Goal: Task Accomplishment & Management: Use online tool/utility

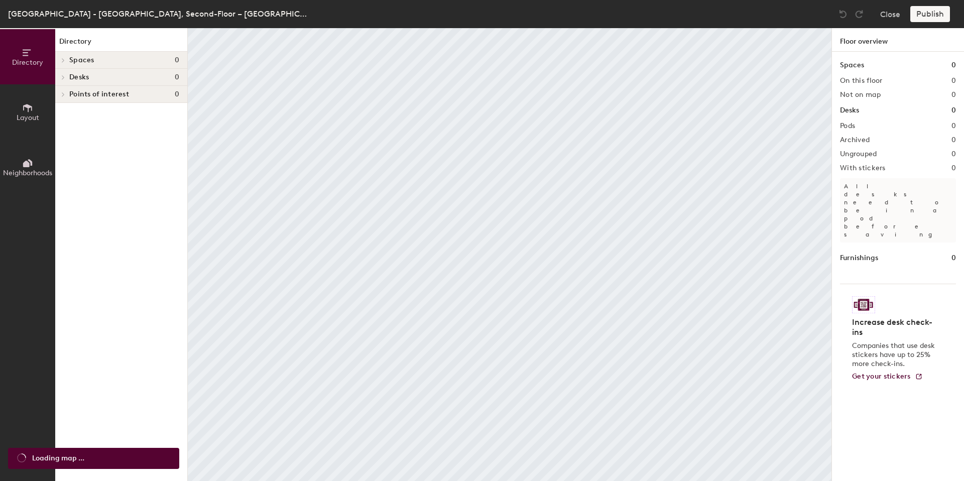
click at [13, 106] on button "Layout" at bounding box center [27, 111] width 55 height 55
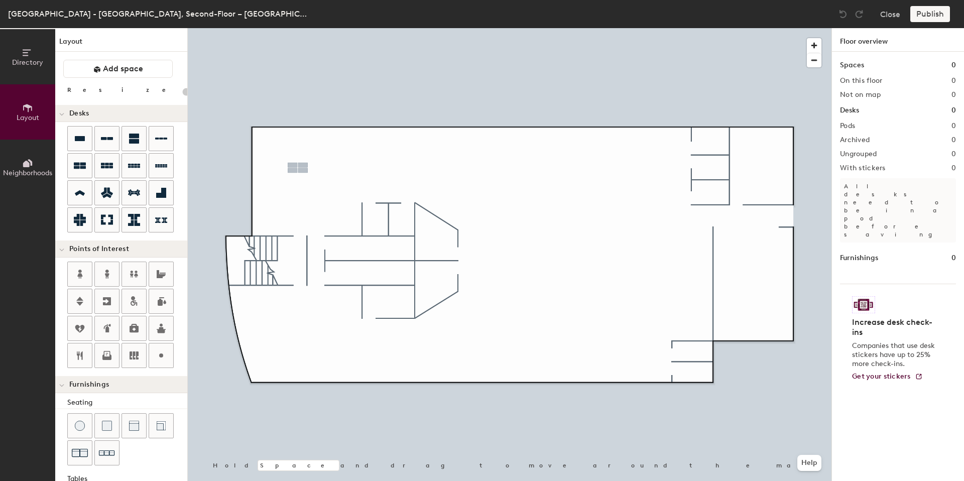
click at [299, 166] on div "Directory Layout Neighborhoods Layout Add space Resize Desks Points of Interest…" at bounding box center [482, 254] width 964 height 453
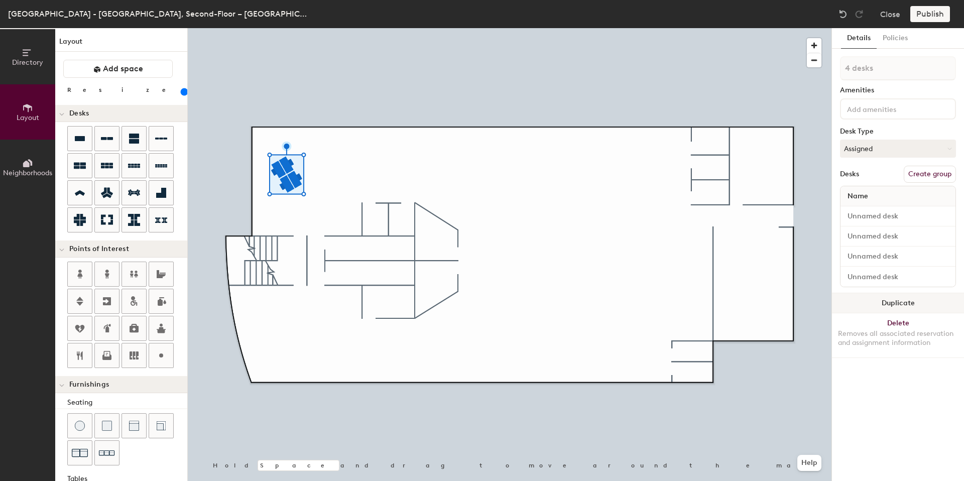
click at [899, 300] on button "Duplicate" at bounding box center [898, 303] width 132 height 20
click at [901, 301] on button "Duplicate" at bounding box center [898, 303] width 132 height 20
click at [870, 294] on button "Duplicate" at bounding box center [898, 303] width 132 height 20
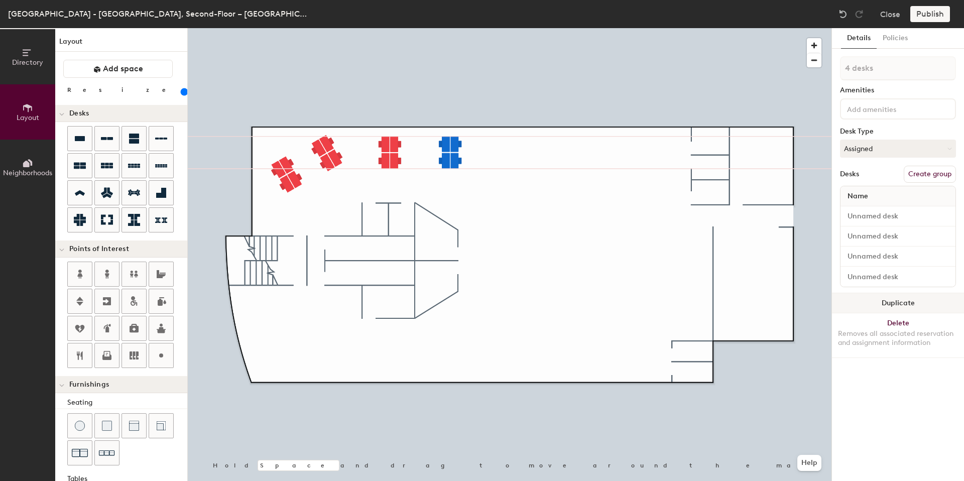
click at [483, 28] on div at bounding box center [510, 28] width 644 height 0
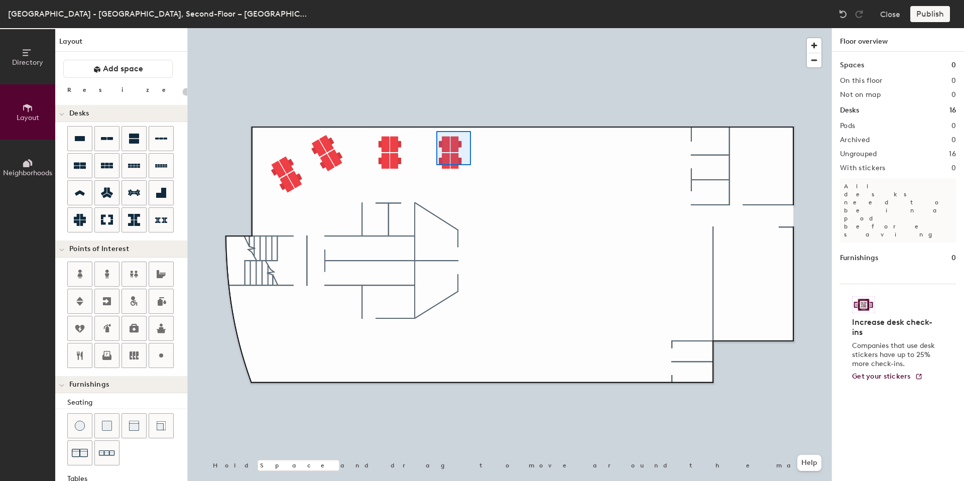
click at [436, 28] on div at bounding box center [510, 28] width 644 height 0
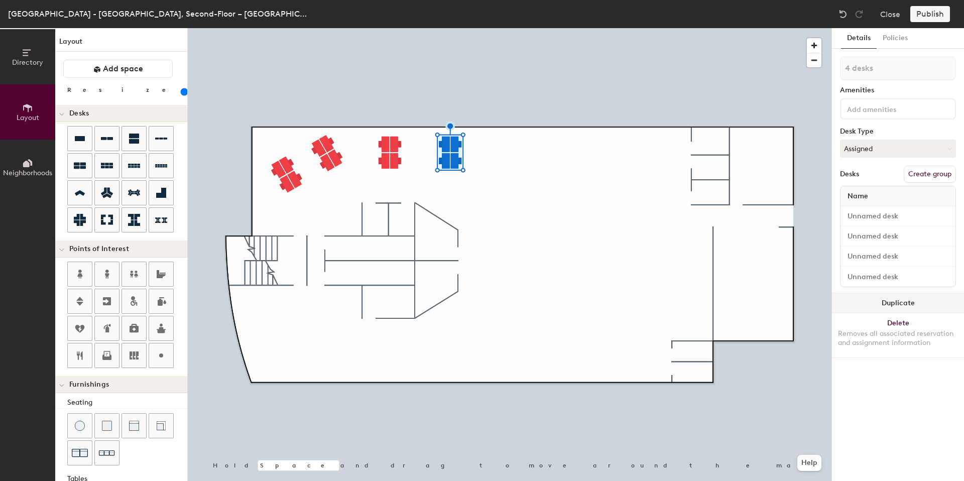
click at [906, 299] on button "Duplicate" at bounding box center [898, 303] width 132 height 20
click at [911, 301] on button "Duplicate" at bounding box center [898, 303] width 132 height 20
click at [899, 300] on button "Duplicate" at bounding box center [898, 303] width 132 height 20
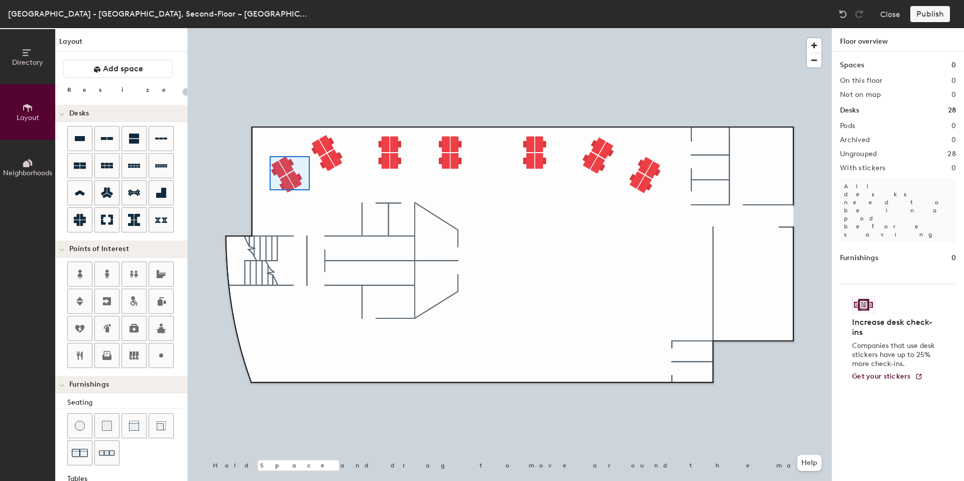
click at [268, 28] on div at bounding box center [510, 28] width 644 height 0
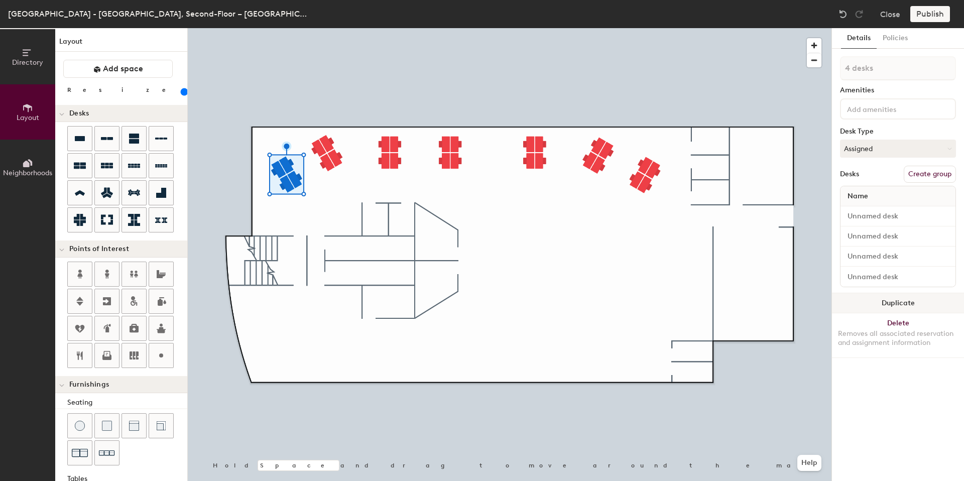
click at [905, 298] on button "Duplicate" at bounding box center [898, 303] width 132 height 20
click at [918, 300] on button "Duplicate" at bounding box center [898, 303] width 132 height 20
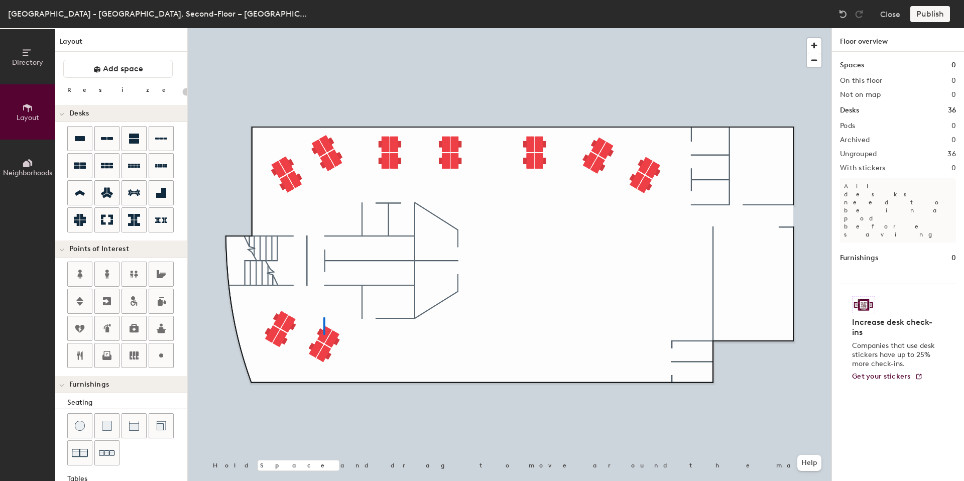
type input "160"
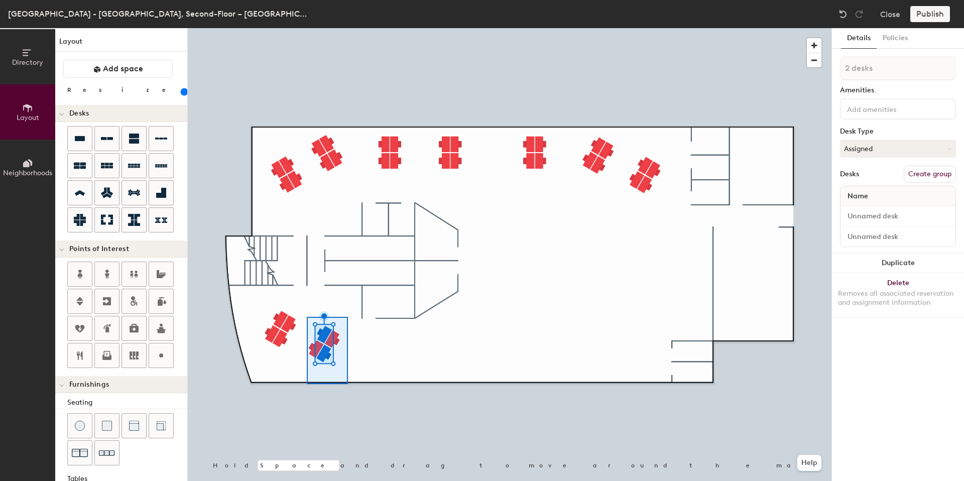
type input "4 desks"
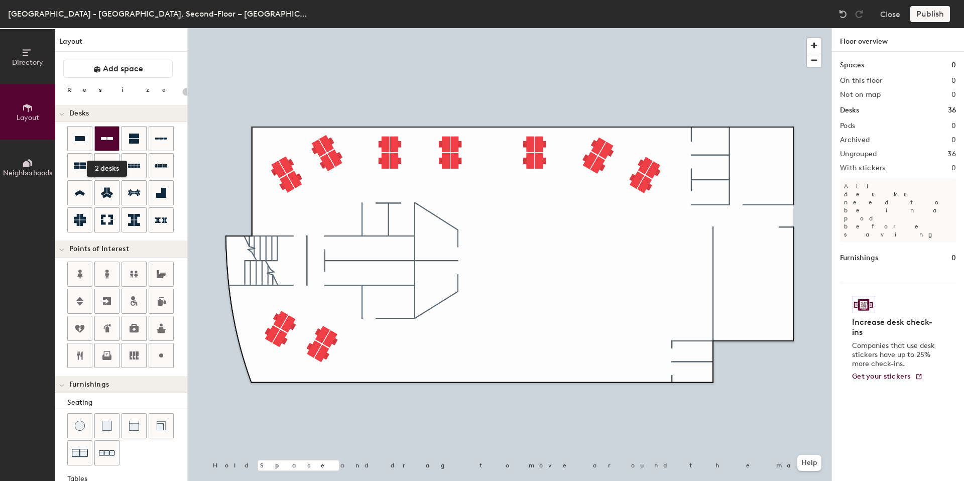
click at [107, 140] on icon at bounding box center [107, 139] width 12 height 12
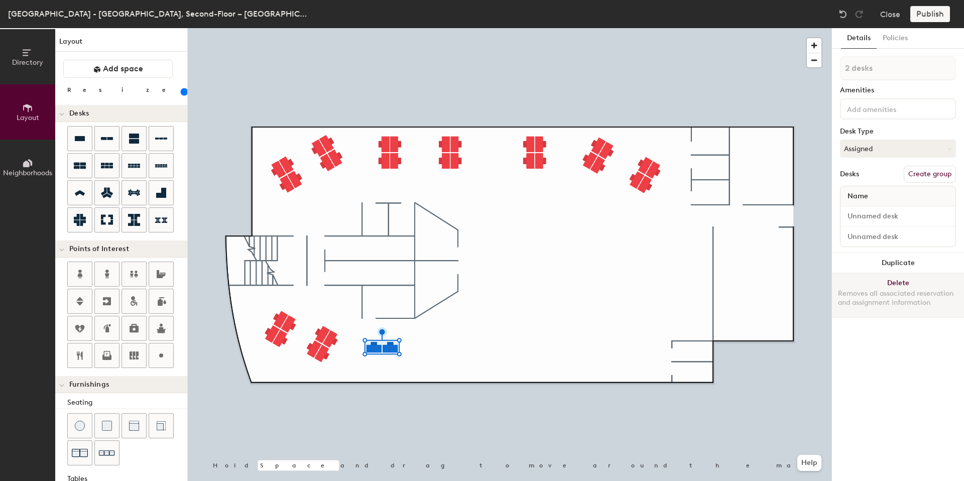
click at [891, 280] on button "Delete Removes all associated reservation and assignment information" at bounding box center [898, 295] width 132 height 44
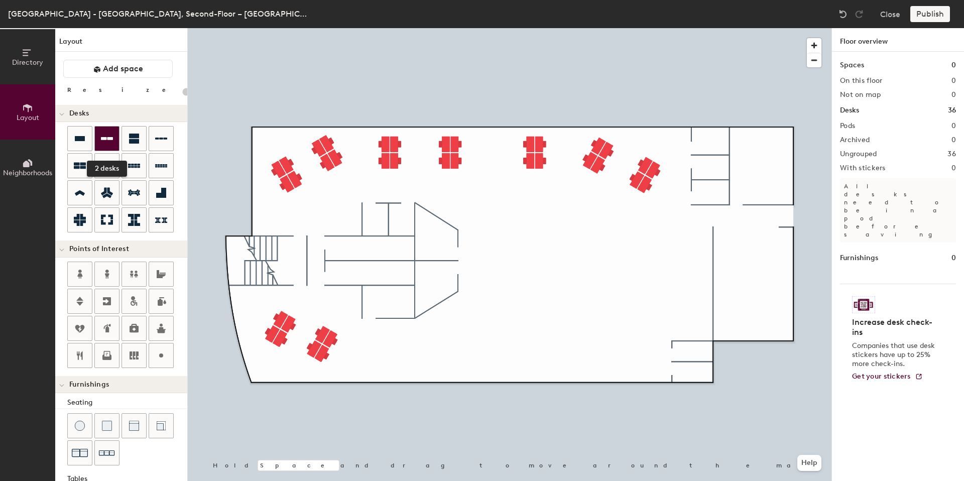
click at [108, 141] on icon at bounding box center [107, 139] width 12 height 12
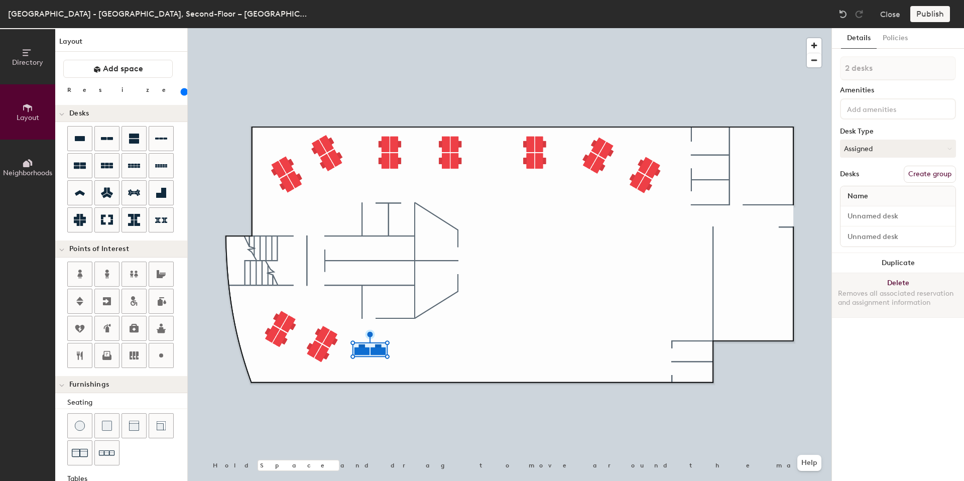
click at [894, 281] on button "Delete Removes all associated reservation and assignment information" at bounding box center [898, 295] width 132 height 44
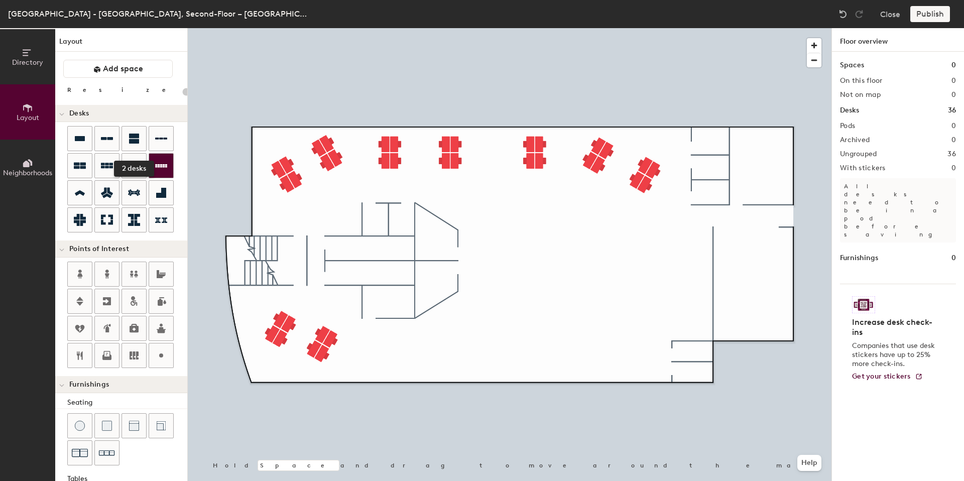
drag, startPoint x: 128, startPoint y: 143, endPoint x: 170, endPoint y: 163, distance: 46.7
click at [128, 143] on icon at bounding box center [134, 139] width 12 height 12
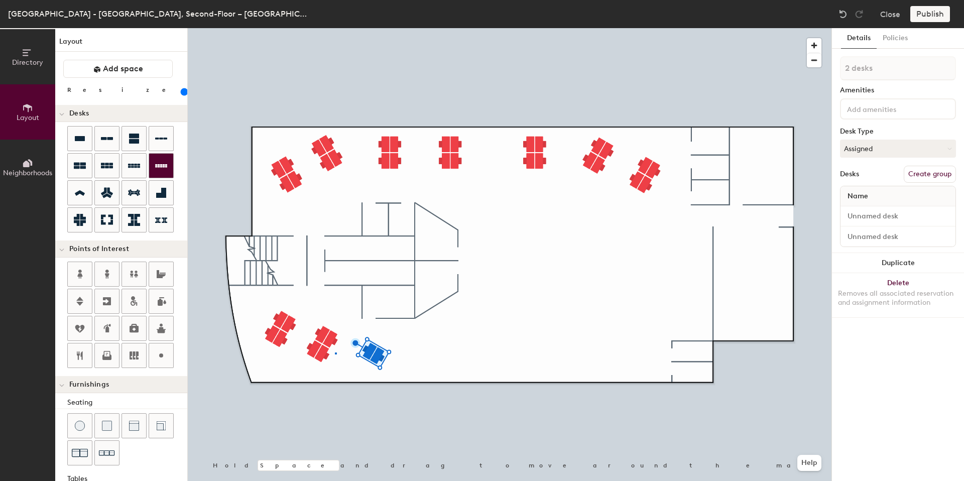
click at [335, 28] on div at bounding box center [510, 28] width 644 height 0
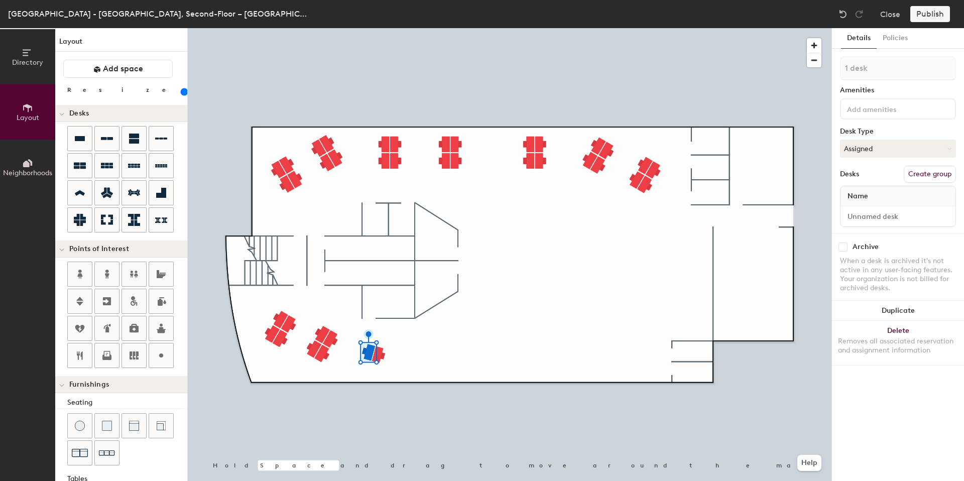
click at [351, 28] on div at bounding box center [510, 28] width 644 height 0
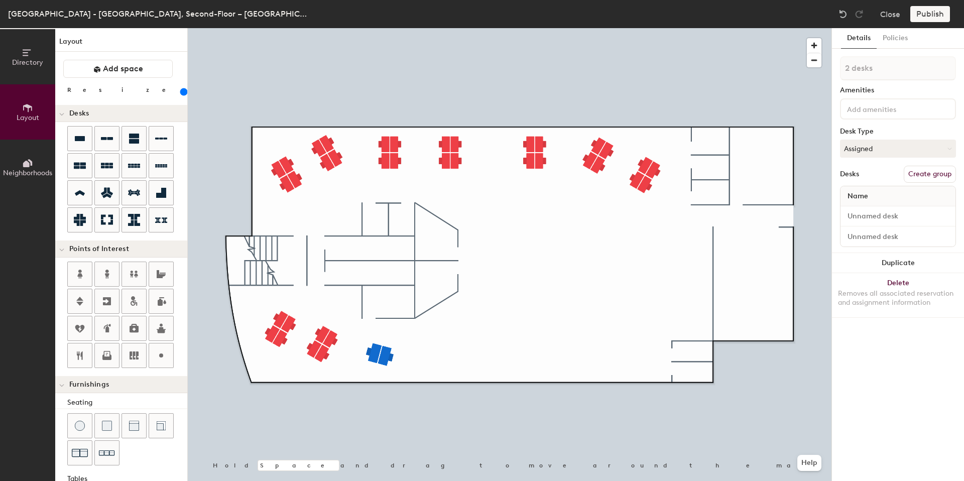
type input "200"
type input "1 desk"
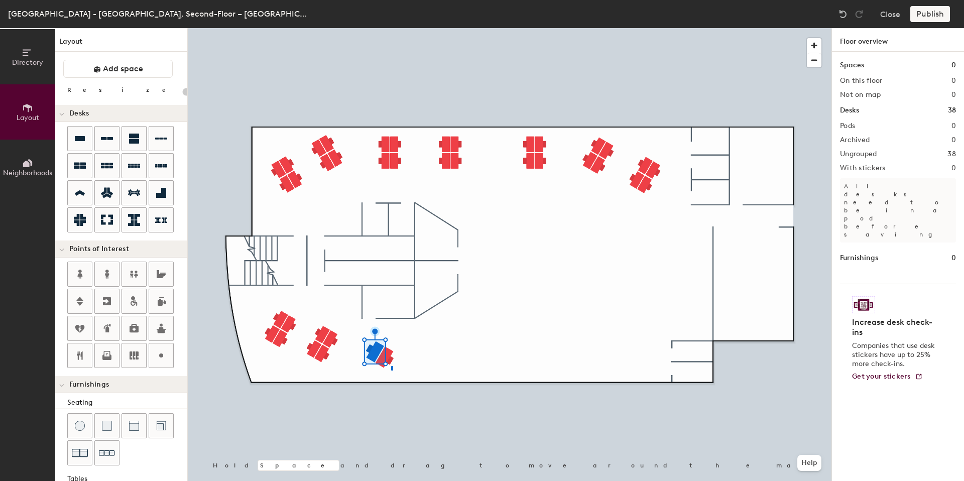
click at [366, 28] on div at bounding box center [510, 28] width 644 height 0
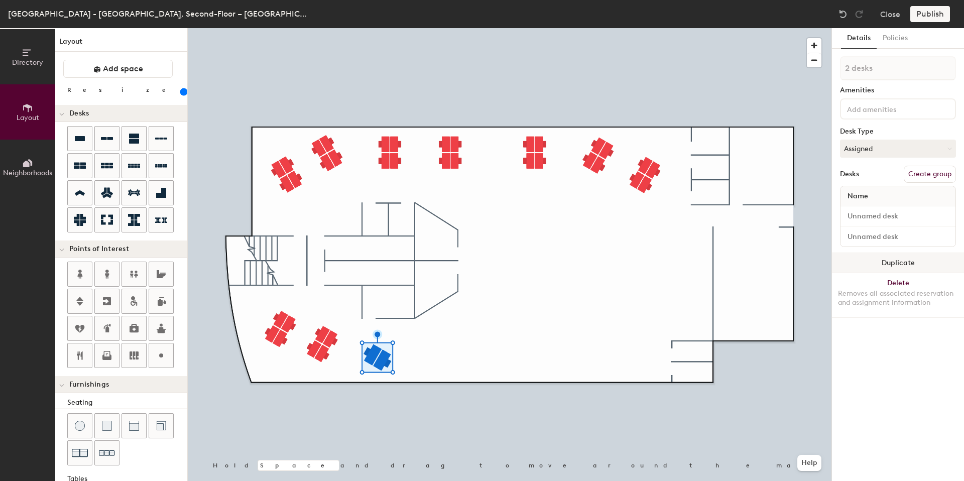
click at [911, 256] on button "Duplicate" at bounding box center [898, 263] width 132 height 20
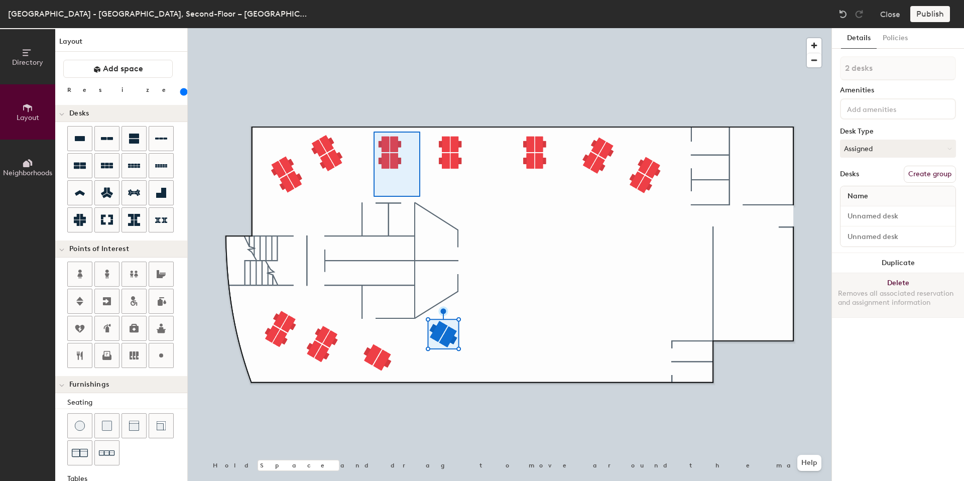
type input "160"
type input "4 desks"
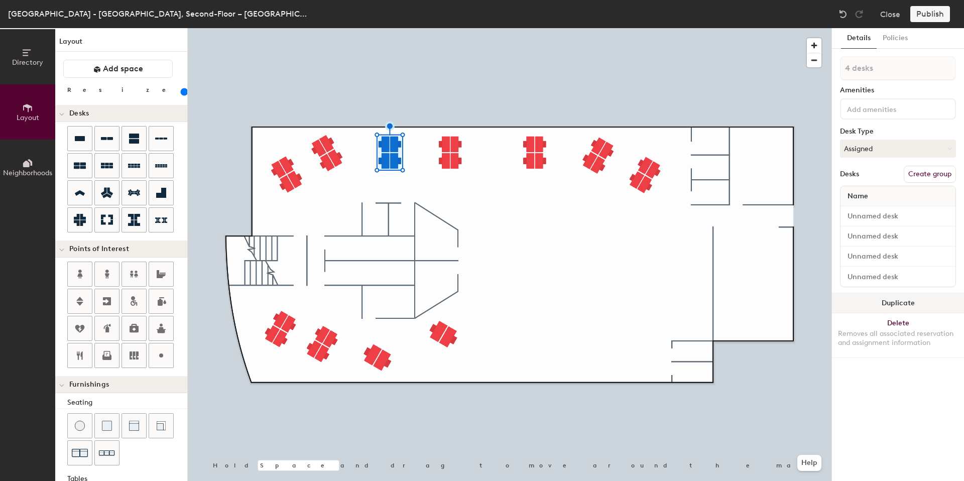
click at [921, 303] on button "Duplicate" at bounding box center [898, 303] width 132 height 20
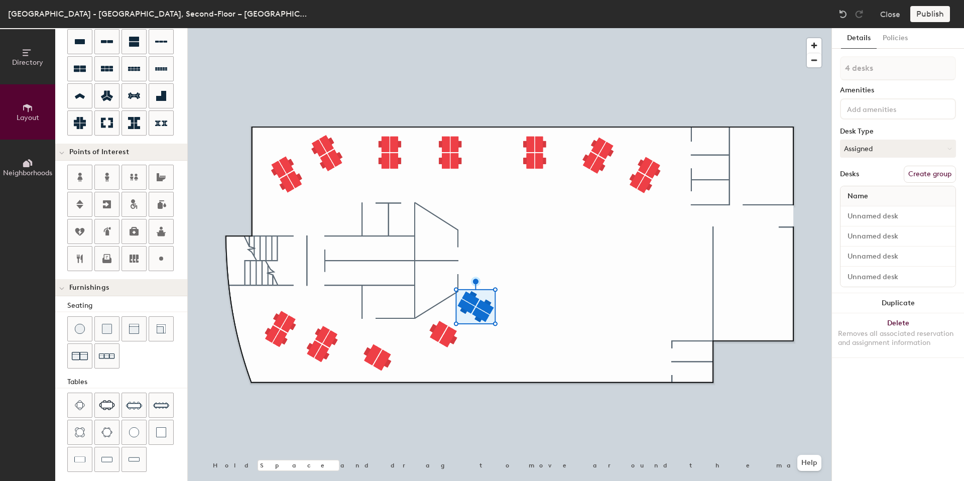
scroll to position [153, 0]
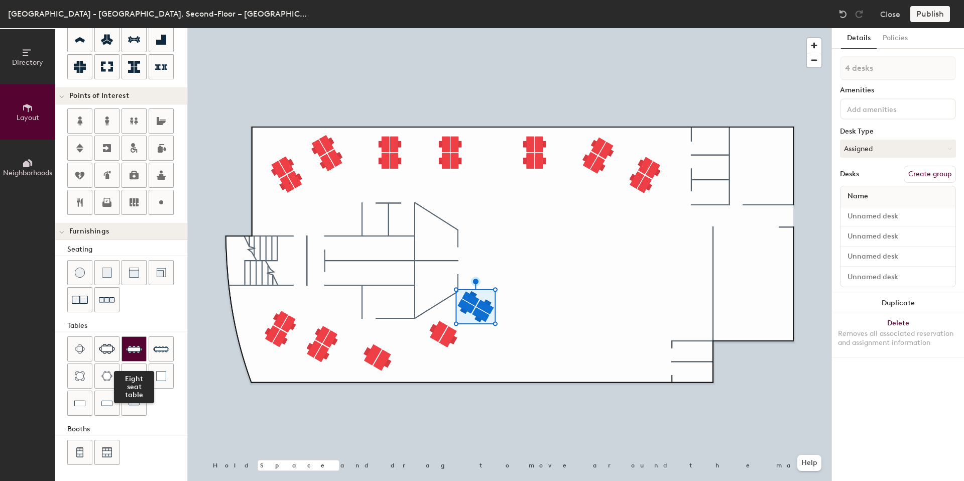
click at [142, 346] on img at bounding box center [134, 349] width 16 height 16
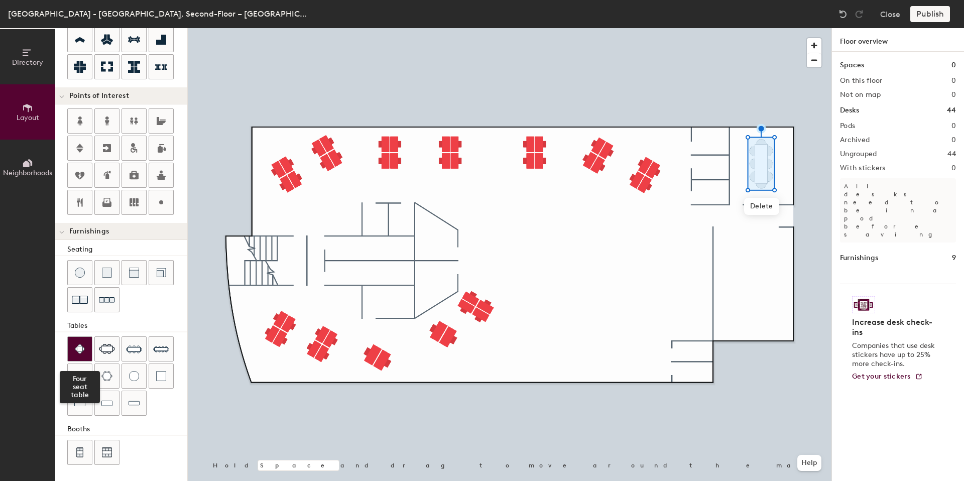
click at [85, 342] on div at bounding box center [80, 349] width 24 height 24
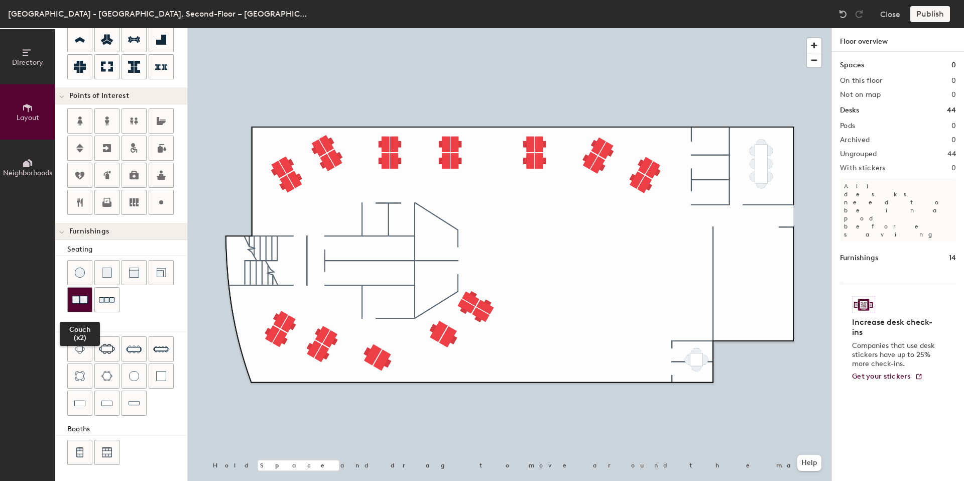
click at [73, 300] on img at bounding box center [80, 300] width 16 height 16
click at [80, 268] on img at bounding box center [80, 273] width 10 height 10
click at [136, 298] on div at bounding box center [127, 287] width 120 height 54
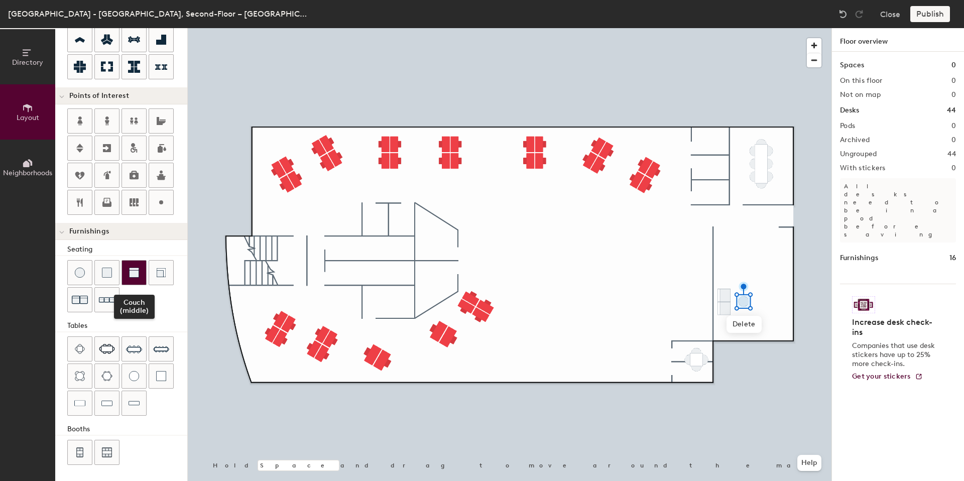
click at [136, 274] on img at bounding box center [134, 273] width 10 height 10
click at [141, 398] on div at bounding box center [134, 403] width 24 height 24
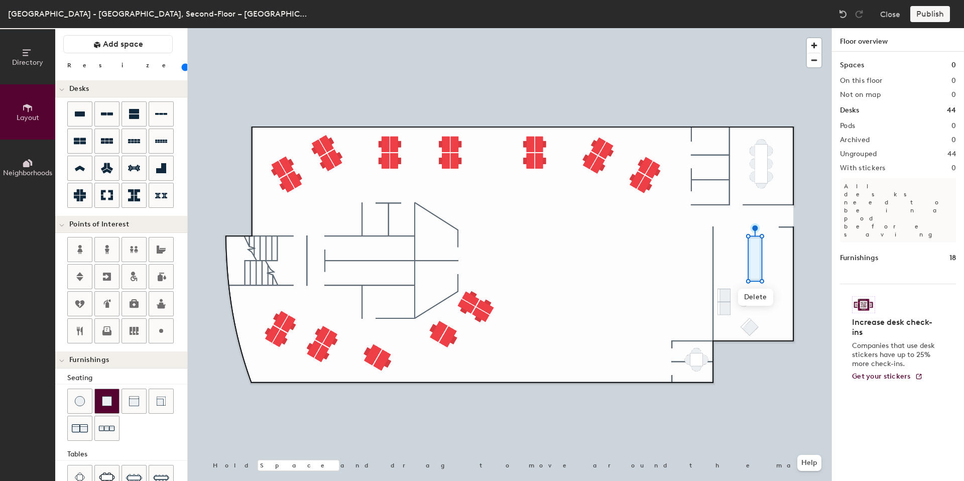
scroll to position [27, 0]
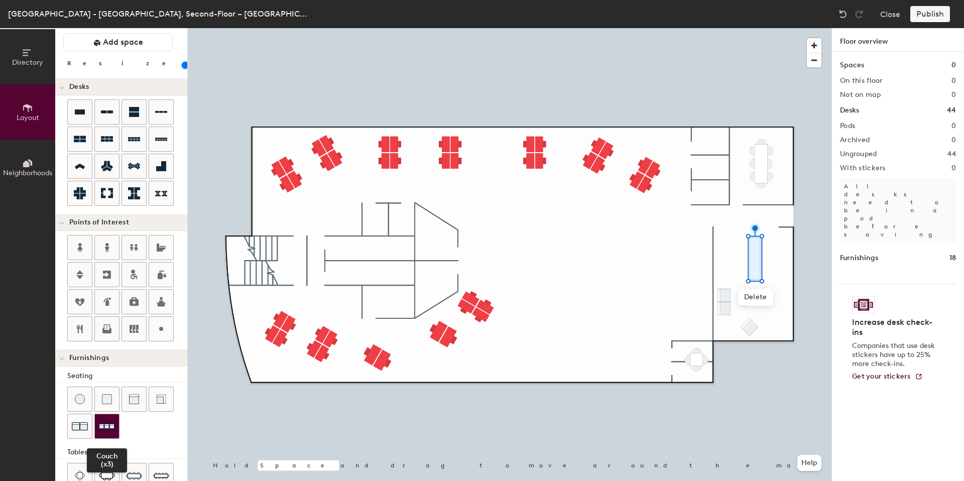
click at [108, 426] on img at bounding box center [107, 427] width 16 height 16
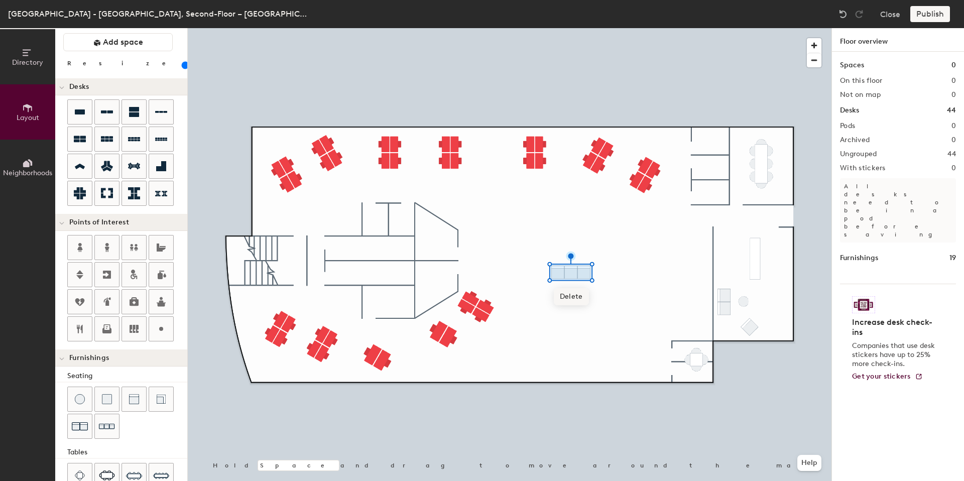
click at [572, 297] on span "Delete" at bounding box center [571, 296] width 35 height 17
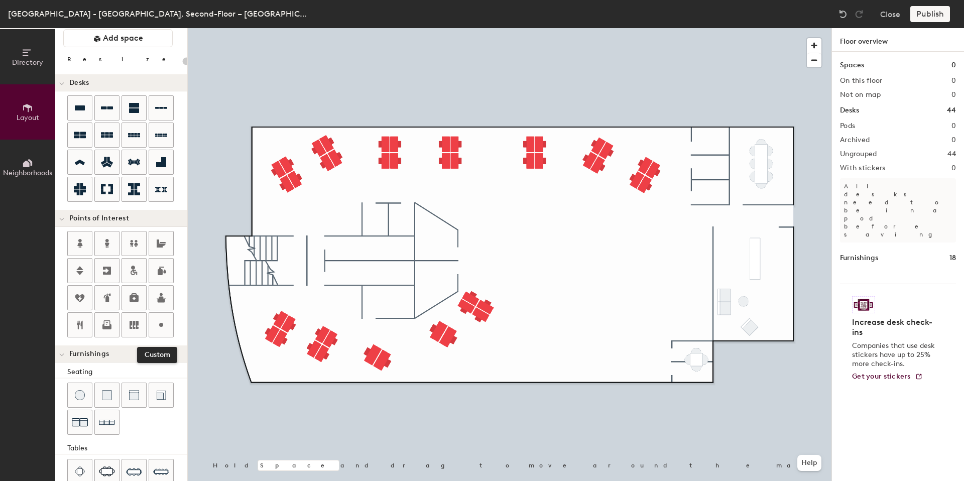
scroll to position [153, 0]
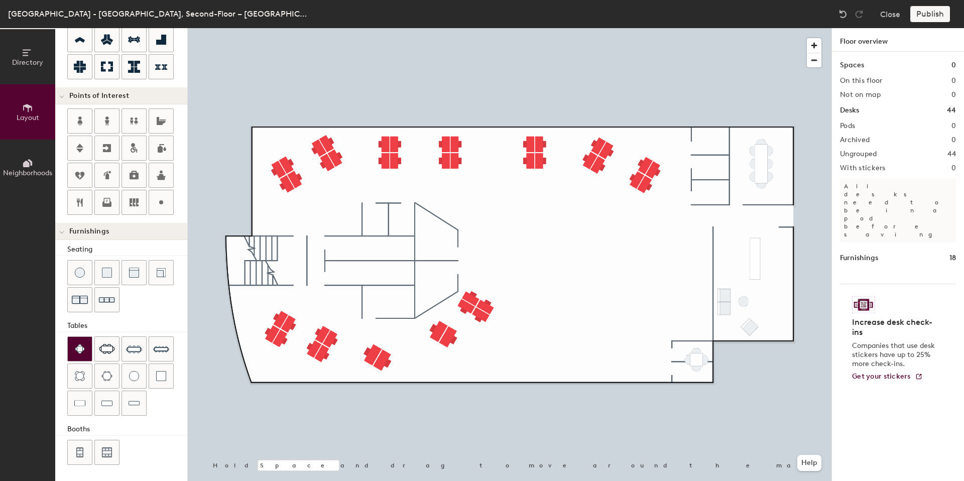
click at [79, 356] on div at bounding box center [80, 349] width 24 height 24
click at [76, 345] on img at bounding box center [80, 349] width 10 height 10
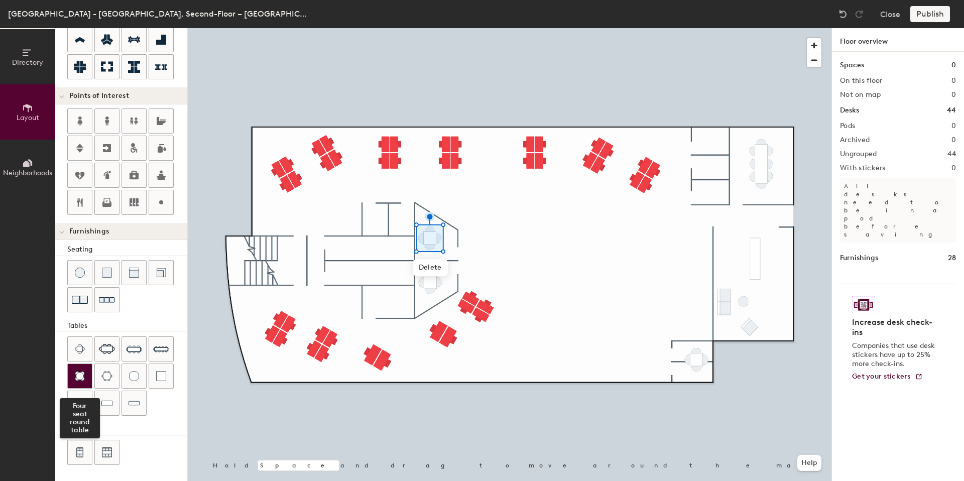
click at [81, 371] on img at bounding box center [80, 376] width 10 height 10
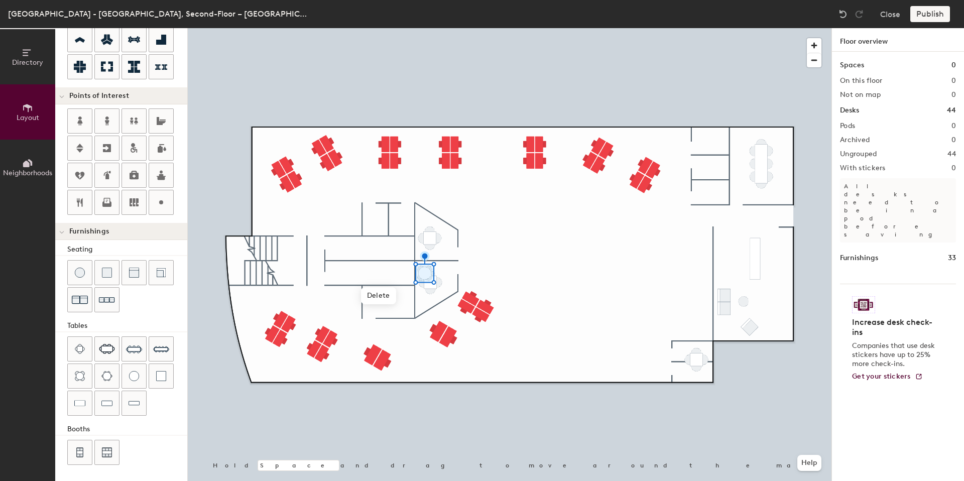
click at [427, 28] on div at bounding box center [510, 28] width 644 height 0
click at [430, 293] on span "Delete" at bounding box center [430, 298] width 35 height 17
click at [425, 309] on span "Delete" at bounding box center [430, 311] width 35 height 17
click at [430, 263] on span "Delete" at bounding box center [430, 267] width 35 height 17
click at [376, 295] on span "Delete" at bounding box center [378, 295] width 35 height 17
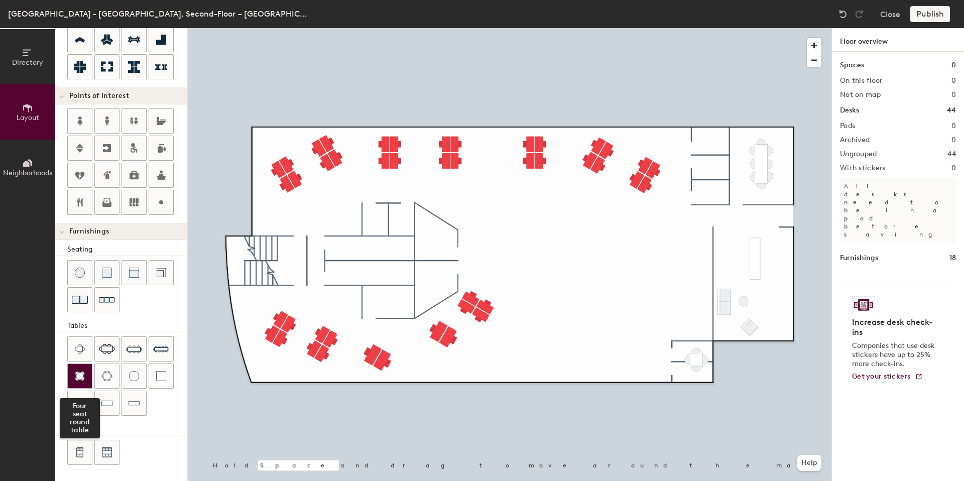
click at [79, 374] on img at bounding box center [80, 376] width 10 height 10
click at [438, 308] on span "Delete" at bounding box center [434, 309] width 35 height 17
click at [840, 9] on img at bounding box center [843, 14] width 10 height 10
click at [508, 28] on div at bounding box center [510, 28] width 644 height 0
click at [83, 367] on div at bounding box center [80, 376] width 24 height 24
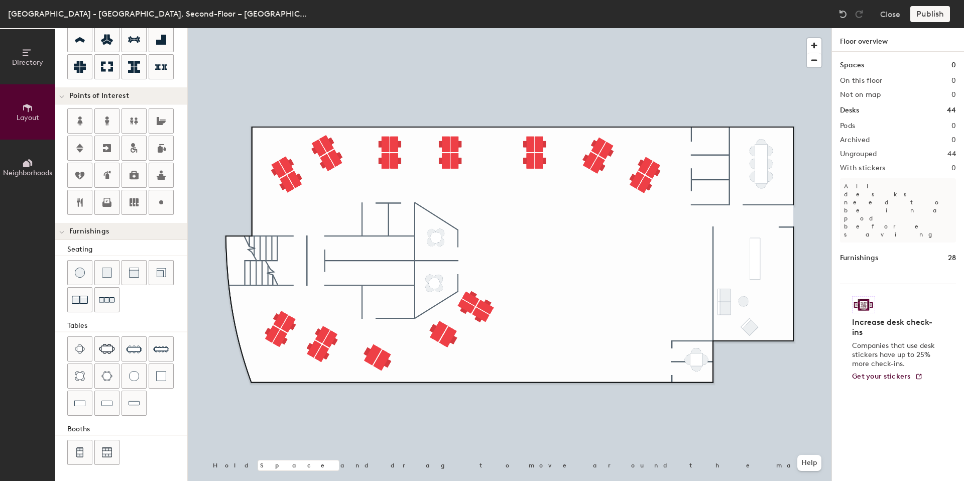
type input "120"
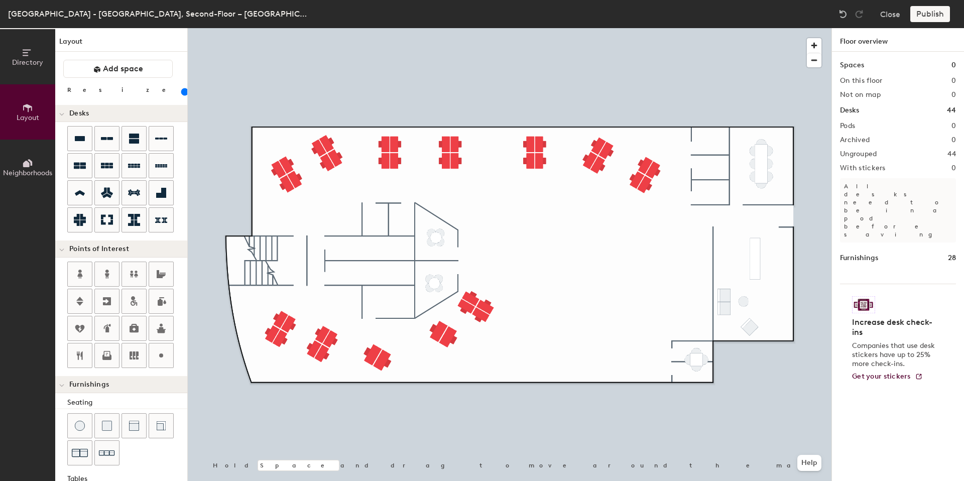
scroll to position [153, 0]
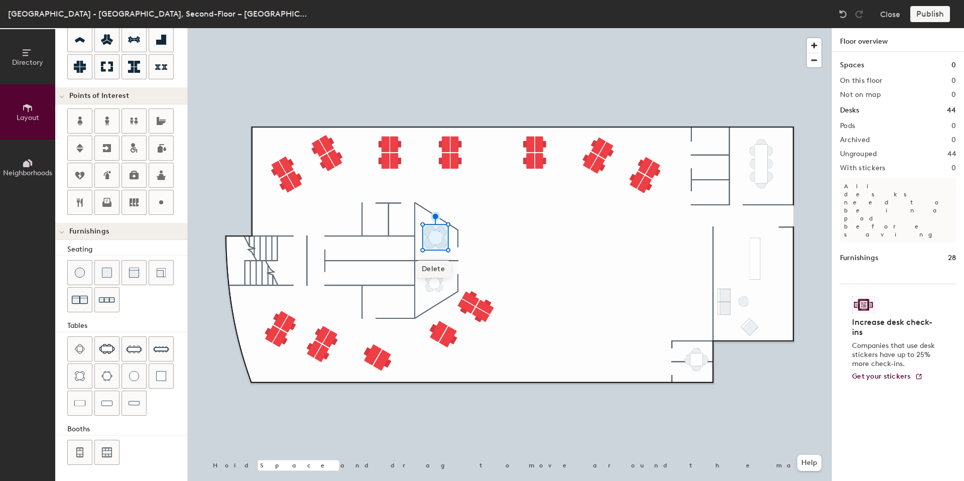
click at [441, 277] on span "Delete" at bounding box center [433, 269] width 35 height 17
click at [421, 28] on div at bounding box center [510, 28] width 644 height 0
click at [137, 404] on img at bounding box center [134, 403] width 11 height 10
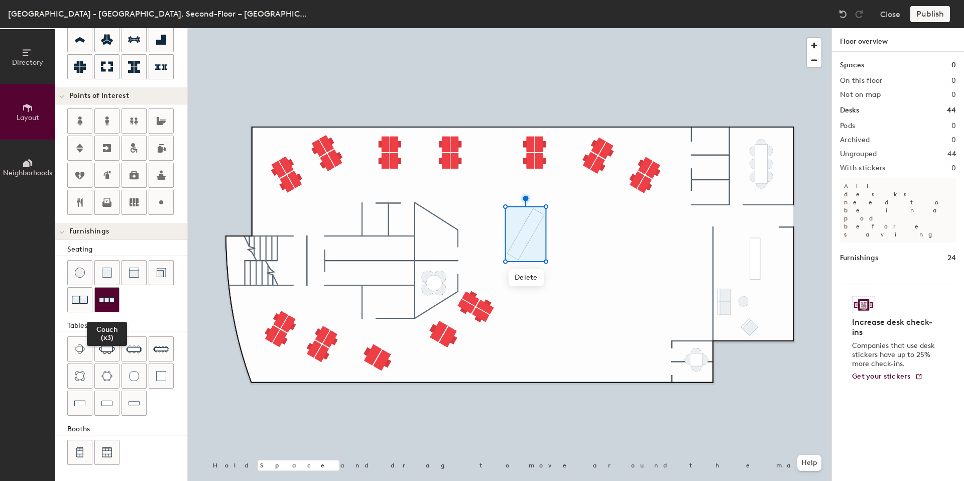
click at [113, 300] on img at bounding box center [107, 300] width 16 height 16
click at [514, 286] on div at bounding box center [515, 287] width 2 height 2
click at [112, 296] on img at bounding box center [107, 300] width 16 height 16
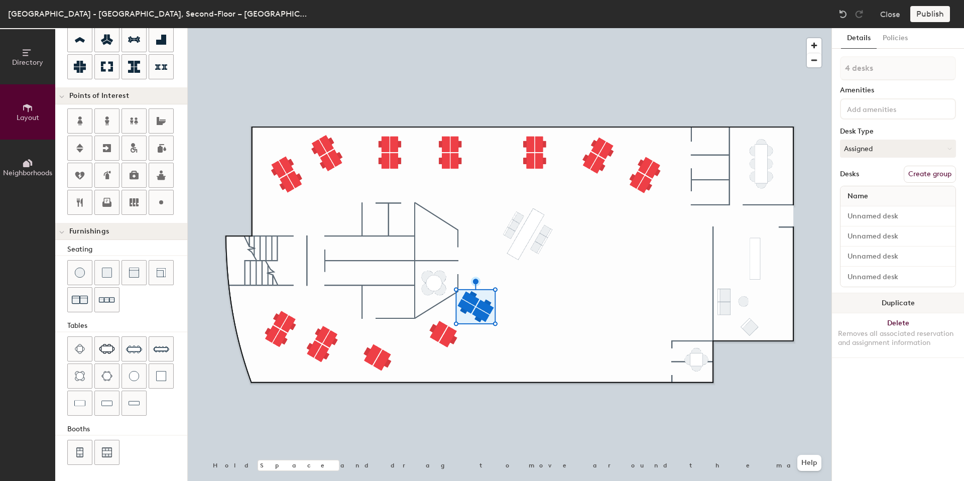
click at [874, 298] on button "Duplicate" at bounding box center [898, 303] width 132 height 20
click at [906, 296] on button "Duplicate" at bounding box center [898, 303] width 132 height 20
click at [898, 299] on button "Duplicate" at bounding box center [898, 303] width 132 height 20
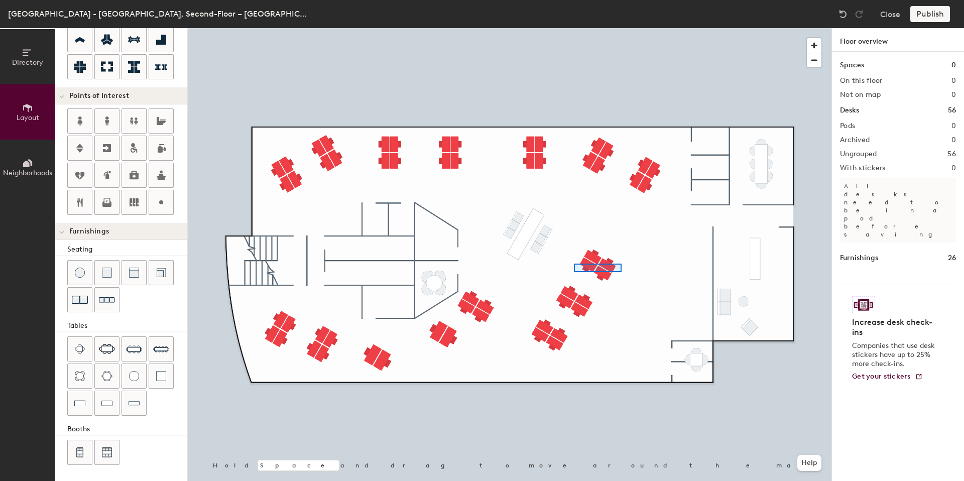
click at [570, 28] on div at bounding box center [510, 28] width 644 height 0
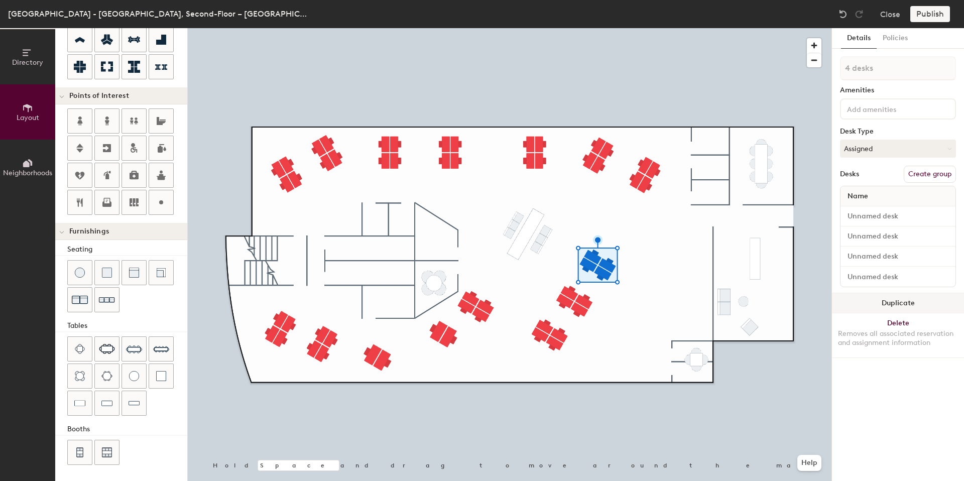
click at [898, 298] on button "Duplicate" at bounding box center [898, 303] width 132 height 20
click at [900, 297] on button "Duplicate" at bounding box center [898, 303] width 132 height 20
click at [916, 299] on button "Duplicate" at bounding box center [898, 303] width 132 height 20
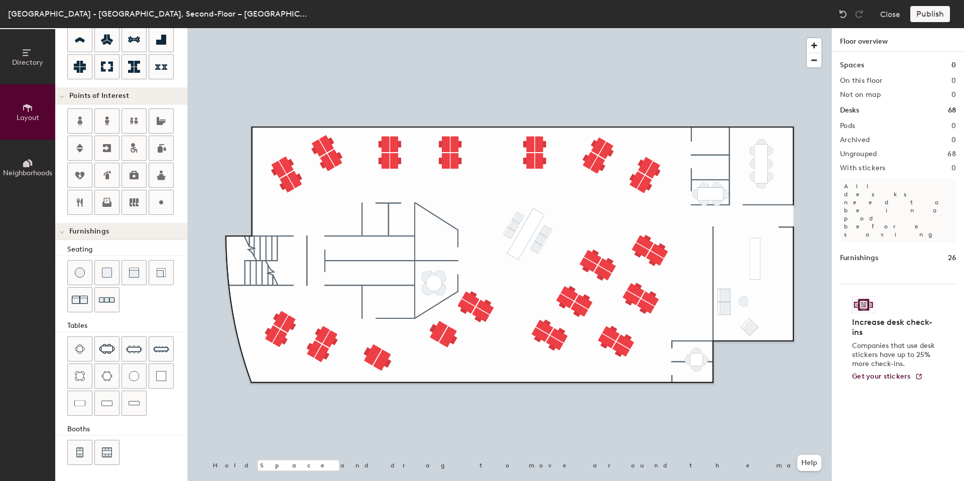
click at [711, 177] on div "Directory Layout Neighborhoods Layout Add space Resize Desks Points of Interest…" at bounding box center [482, 254] width 964 height 453
click at [712, 134] on div "Directory Layout Neighborhoods Layout Add space Resize Desks Points of Interest…" at bounding box center [482, 254] width 964 height 453
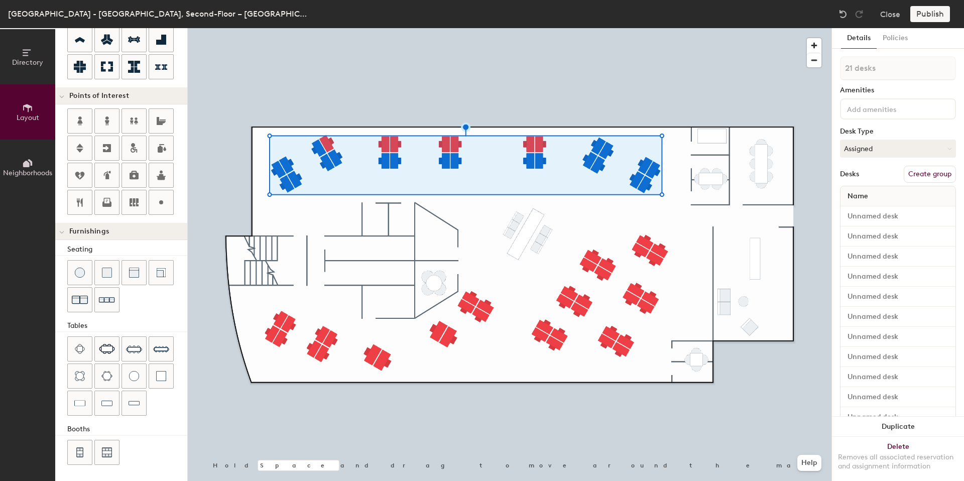
click at [616, 28] on div at bounding box center [510, 28] width 644 height 0
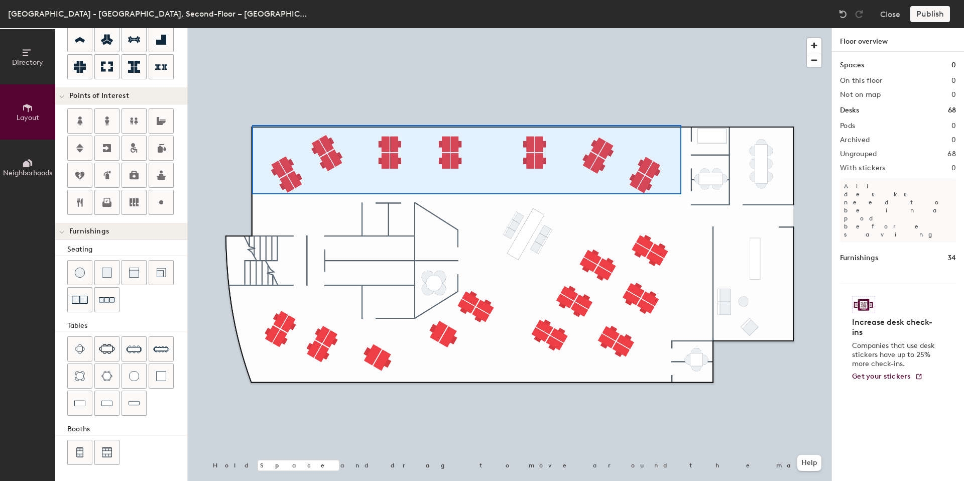
drag, startPoint x: 79, startPoint y: 400, endPoint x: 252, endPoint y: 125, distance: 324.5
click at [252, 28] on div at bounding box center [510, 28] width 644 height 0
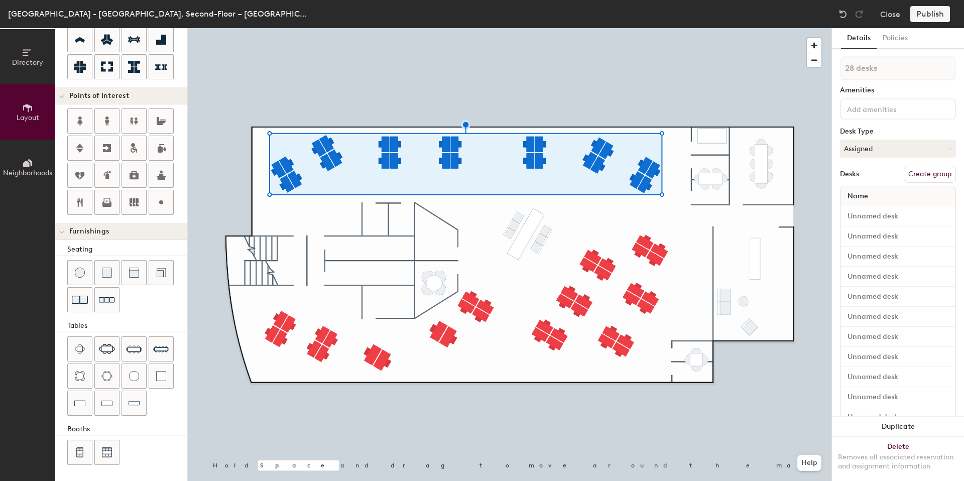
click at [924, 175] on button "Create group" at bounding box center [930, 174] width 52 height 17
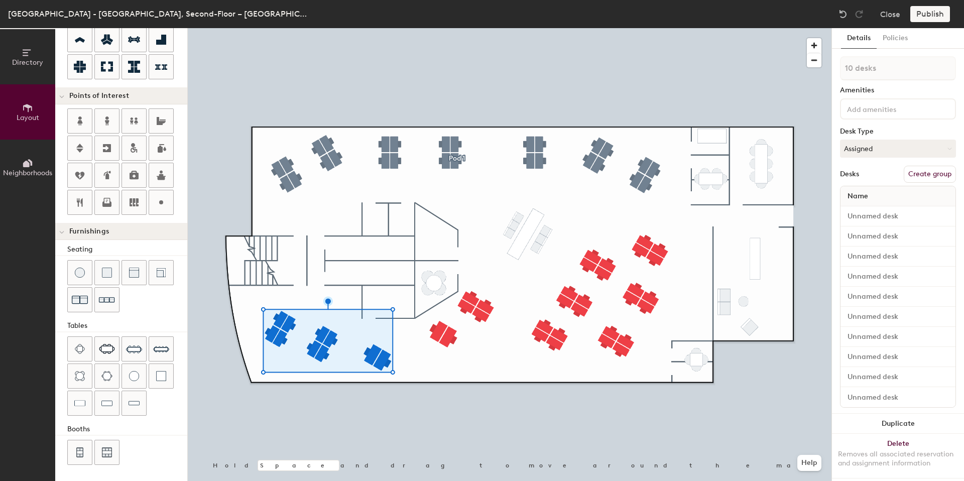
click at [936, 171] on button "Create group" at bounding box center [930, 174] width 52 height 17
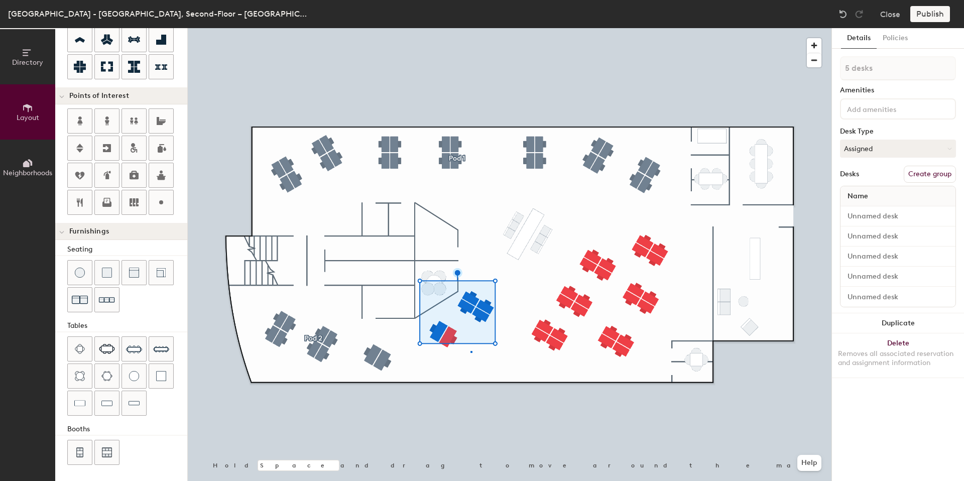
click at [470, 28] on div at bounding box center [510, 28] width 644 height 0
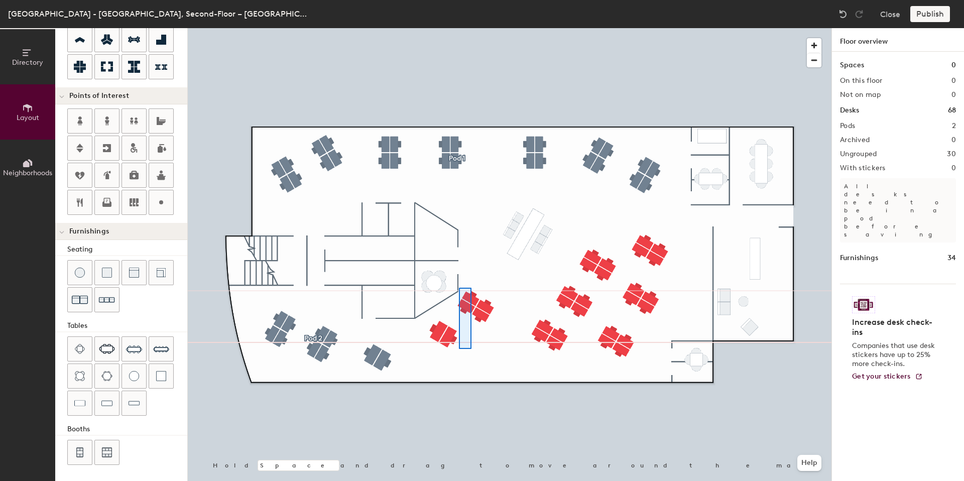
click at [468, 28] on div at bounding box center [510, 28] width 644 height 0
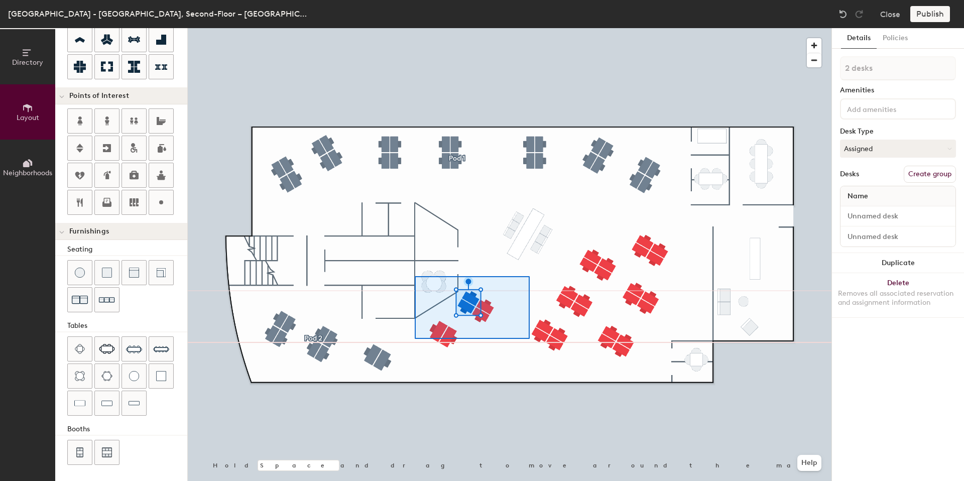
type input "20"
type input "6 desks"
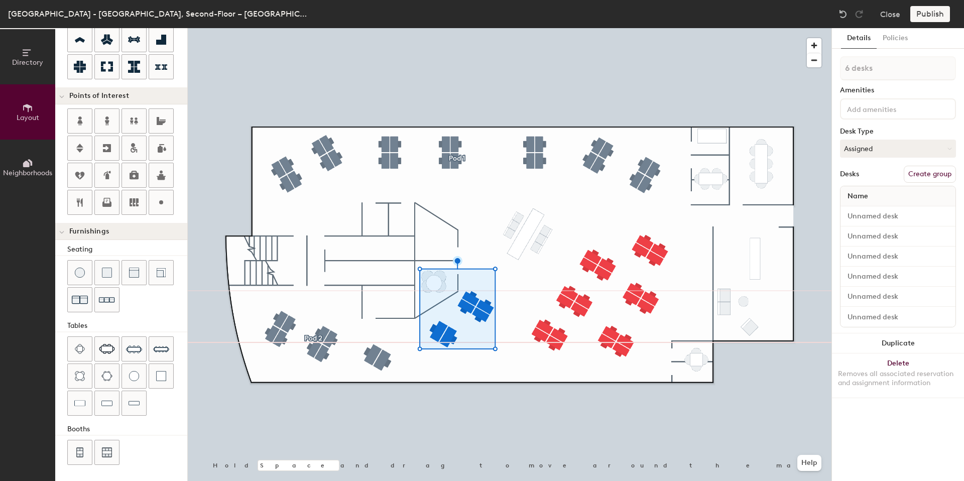
click at [922, 171] on button "Create group" at bounding box center [930, 174] width 52 height 17
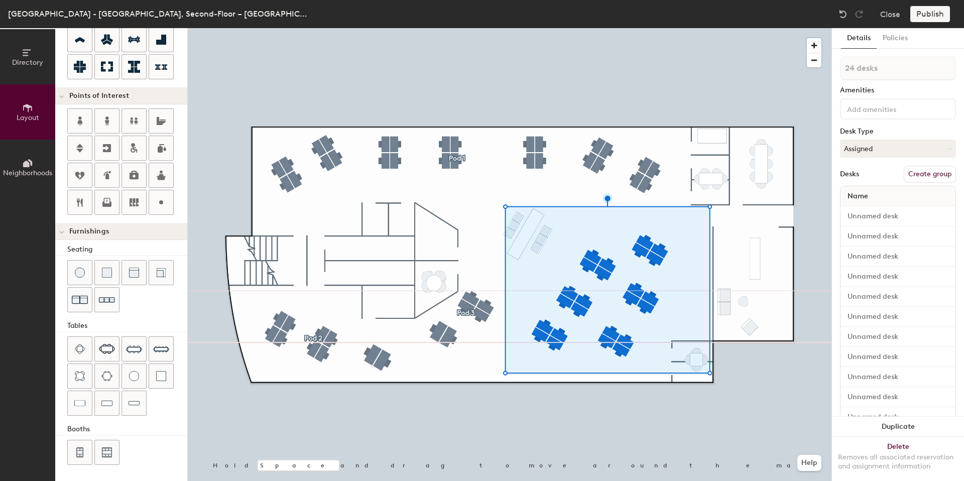
click at [909, 178] on button "Create group" at bounding box center [930, 174] width 52 height 17
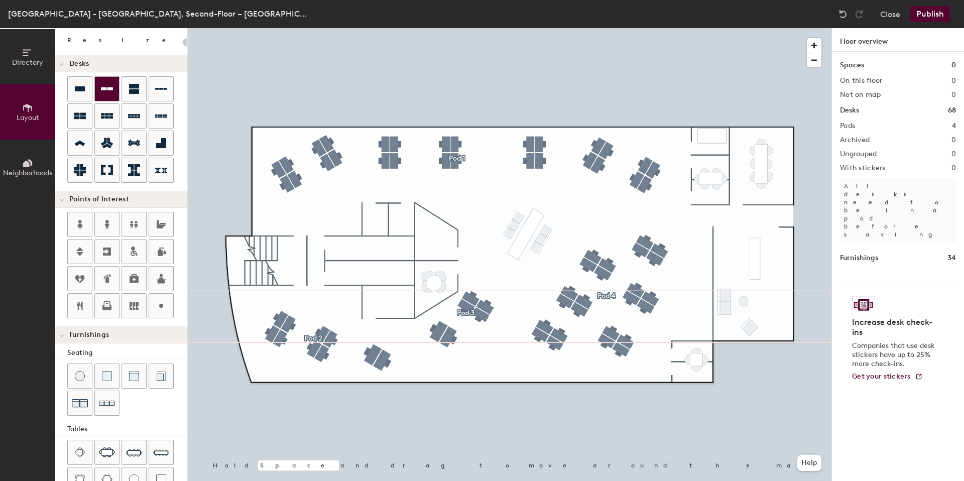
scroll to position [0, 0]
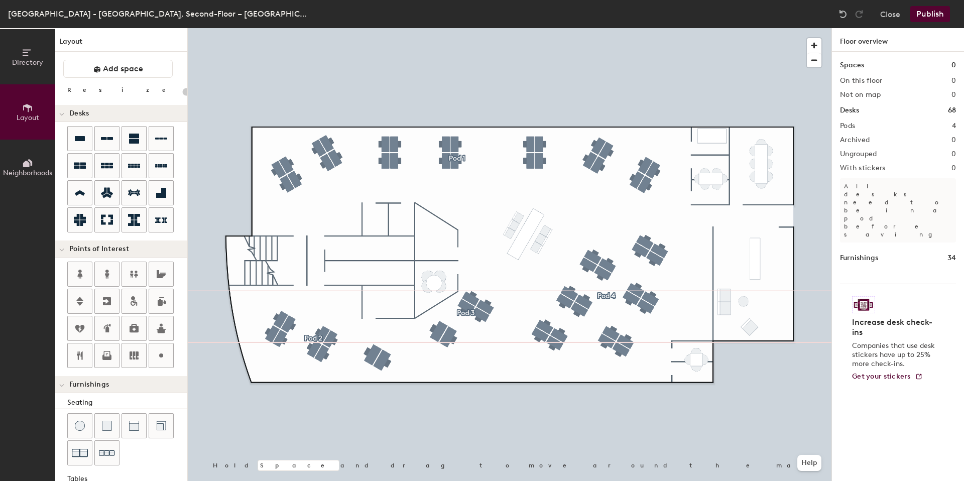
click at [769, 169] on div "Directory Layout Neighborhoods Layout Add space Resize Desks Points of Interest…" at bounding box center [482, 254] width 964 height 453
click at [121, 66] on span "Add space" at bounding box center [123, 69] width 40 height 10
click at [753, 162] on div "Directory Layout Neighborhoods Layout Add space Resize Desks Points of Interest…" at bounding box center [482, 254] width 964 height 453
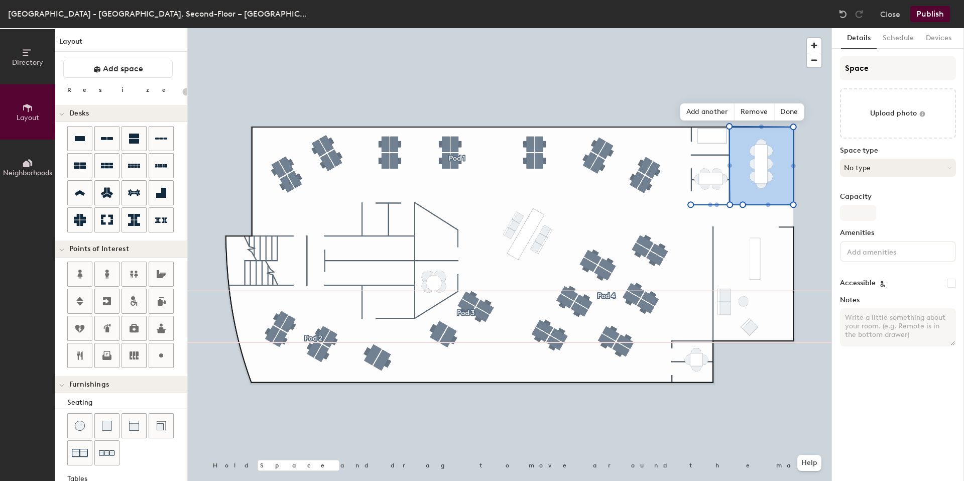
click at [870, 159] on div "Space type No type" at bounding box center [898, 166] width 116 height 38
click at [869, 166] on button "No type" at bounding box center [898, 168] width 116 height 18
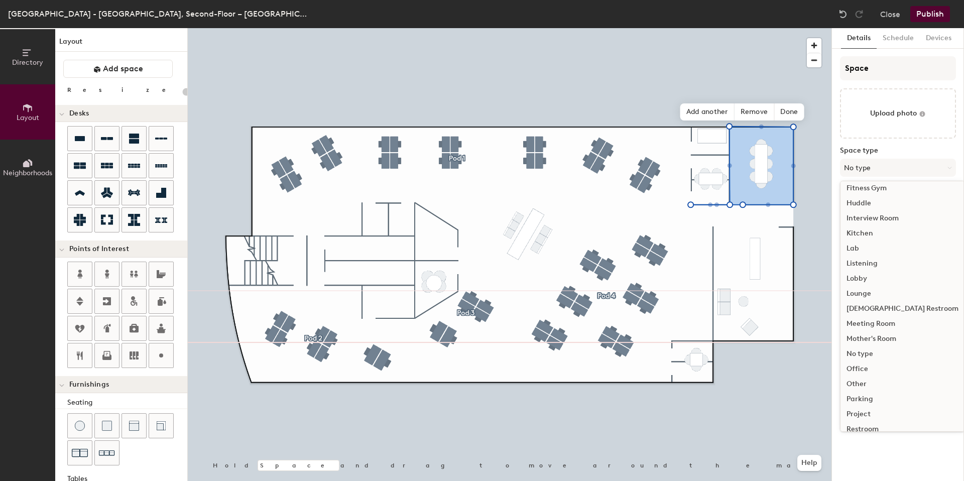
scroll to position [150, 0]
click at [883, 310] on div "Meeting Room" at bounding box center [903, 313] width 124 height 15
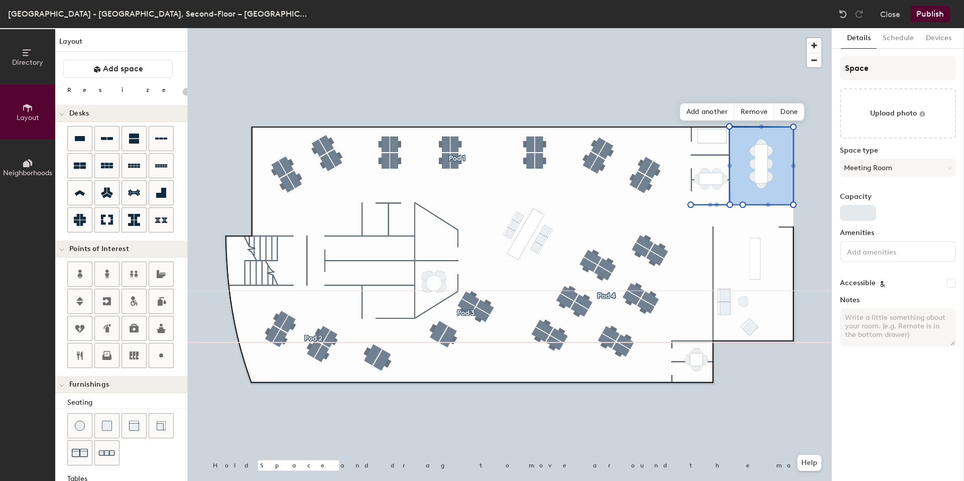
type input "20"
click at [866, 208] on input "Capacity" at bounding box center [858, 213] width 36 height 16
click at [865, 211] on input "Capacity" at bounding box center [858, 213] width 36 height 16
type input "8"
type input "20"
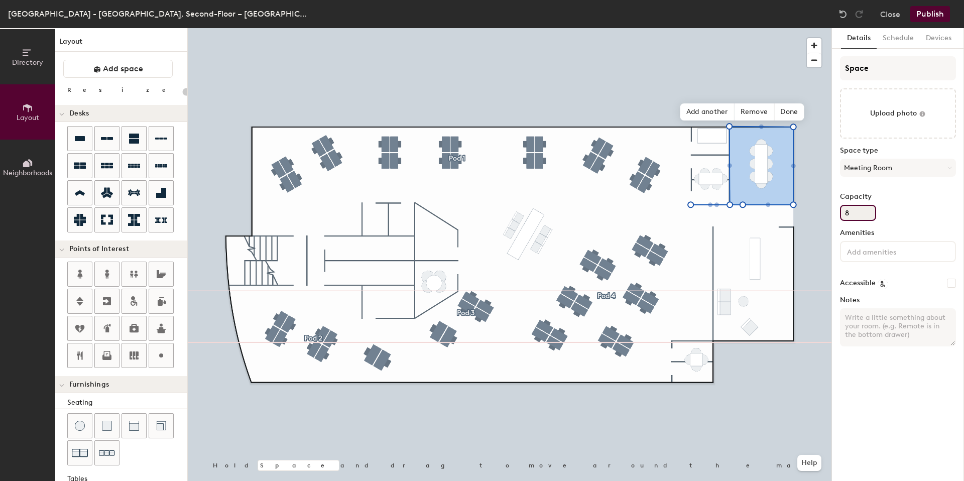
type input "8"
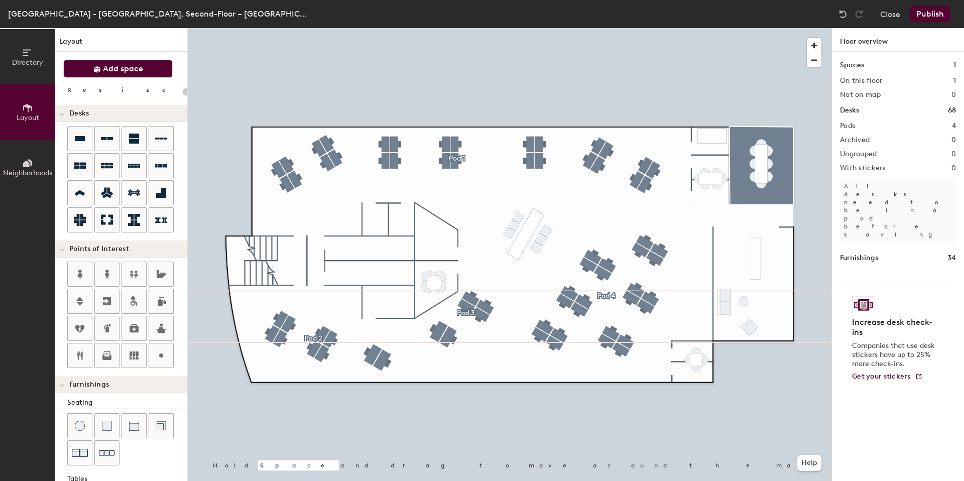
click at [99, 62] on button "Add space" at bounding box center [117, 69] width 109 height 18
click at [712, 175] on div "Directory Layout Neighborhoods Layout Add space Resize Desks Points of Interest…" at bounding box center [482, 254] width 964 height 453
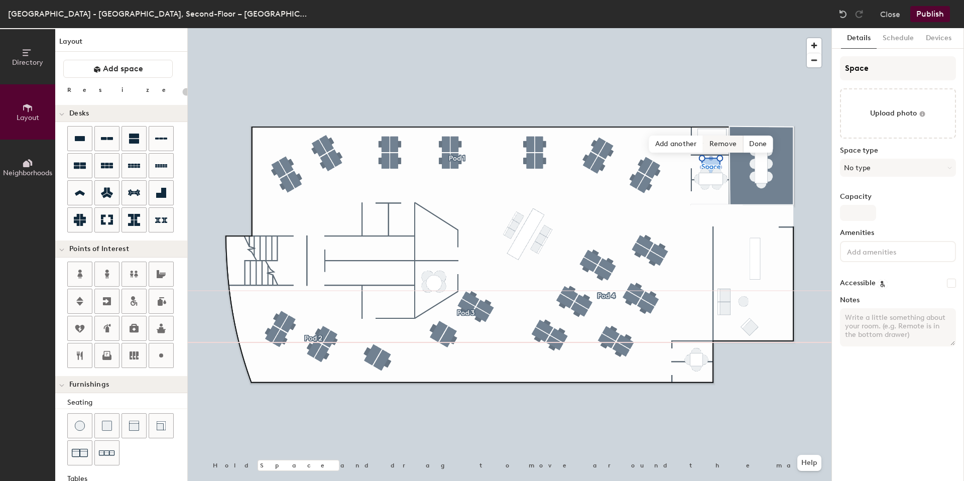
click at [720, 146] on span "Remove" at bounding box center [723, 144] width 40 height 17
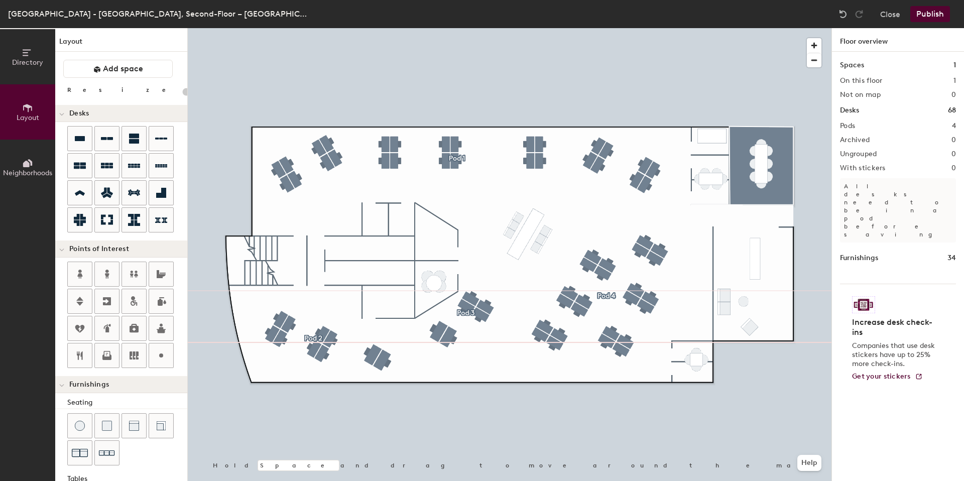
click at [704, 176] on div "Directory Layout Neighborhoods Layout Add space Resize Desks Points of Interest…" at bounding box center [482, 254] width 964 height 453
click at [109, 63] on button "Add space" at bounding box center [117, 69] width 109 height 18
click at [710, 179] on div "Directory Layout Neighborhoods Layout Add space Resize Desks Points of Interest…" at bounding box center [482, 254] width 964 height 453
click at [128, 73] on span "Add space" at bounding box center [123, 69] width 40 height 10
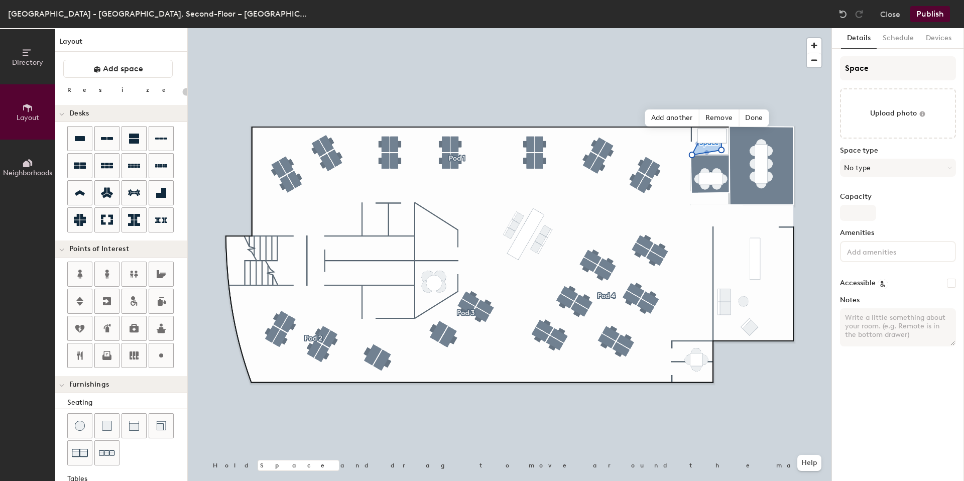
type input "20"
click at [708, 106] on span "Edit shape" at bounding box center [702, 108] width 48 height 17
click at [711, 108] on span "Edit shape" at bounding box center [702, 105] width 48 height 17
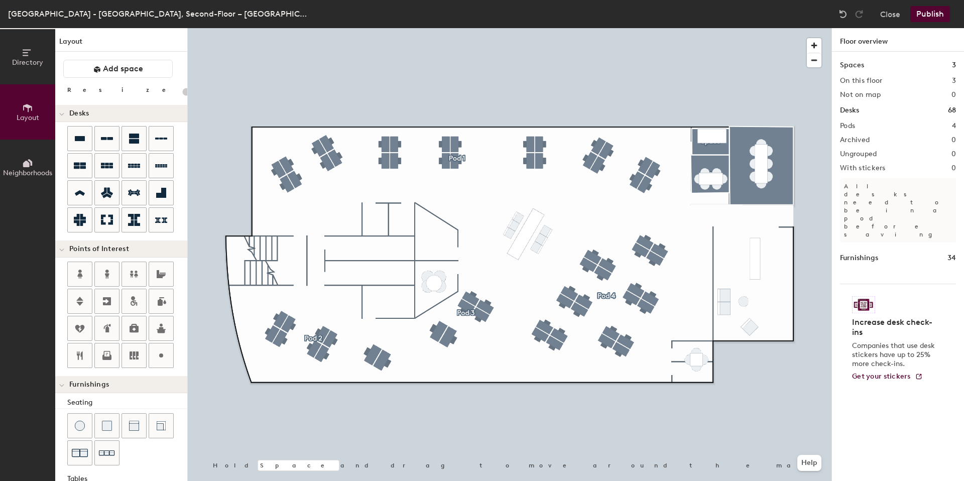
click at [721, 28] on div at bounding box center [510, 28] width 644 height 0
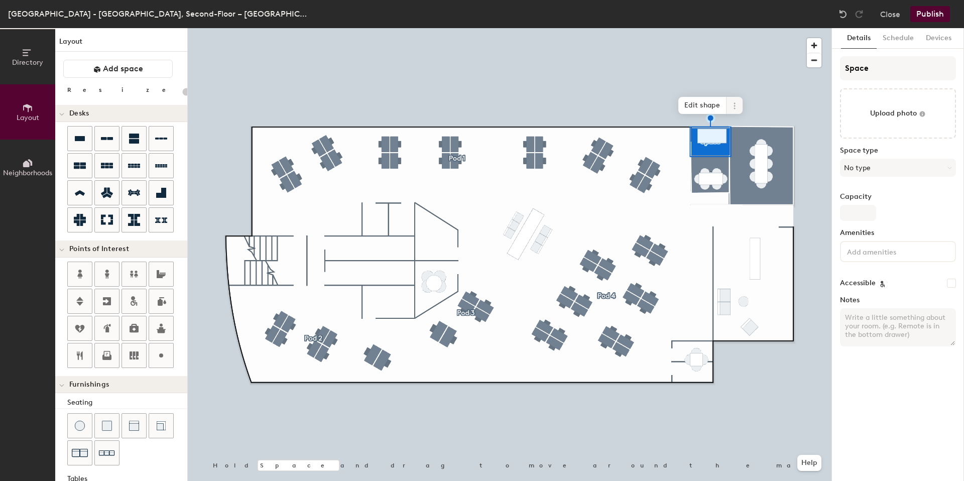
click at [735, 105] on icon at bounding box center [735, 106] width 2 height 2
click at [744, 160] on span "Delete" at bounding box center [770, 163] width 89 height 17
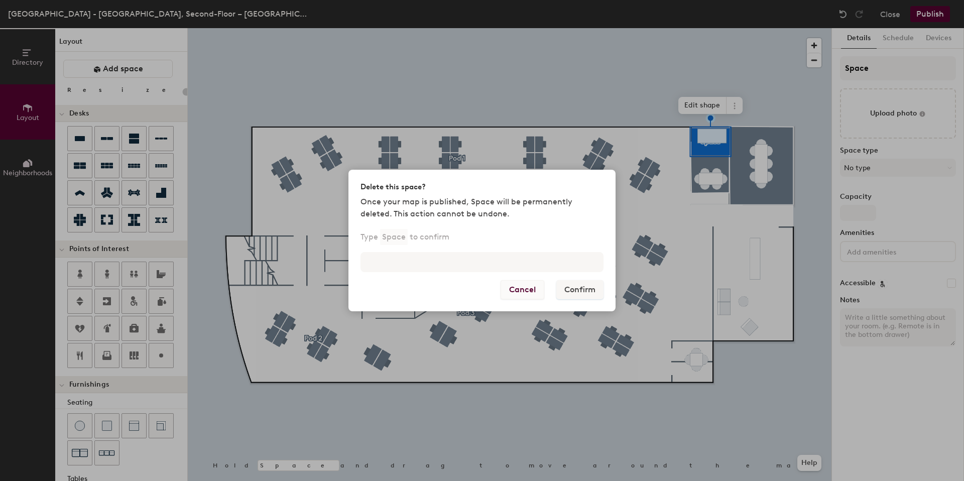
click at [517, 294] on button "Cancel" at bounding box center [523, 289] width 44 height 19
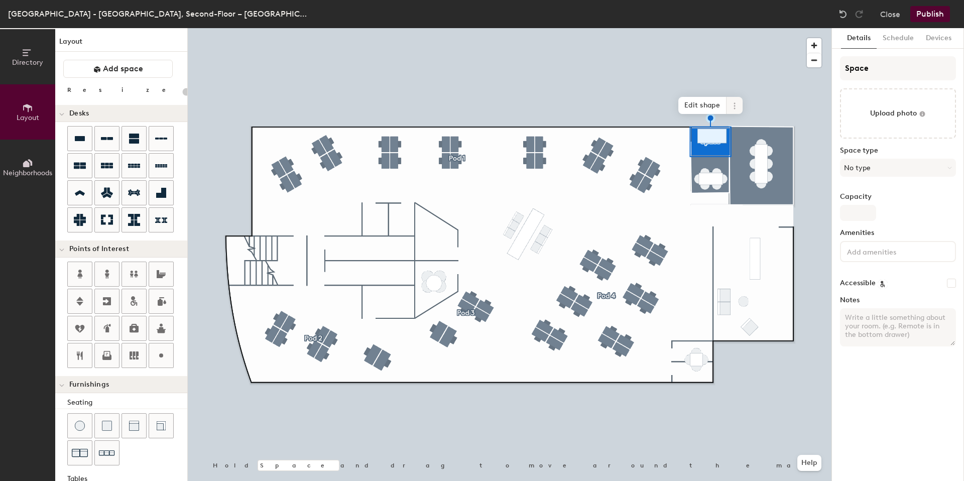
click at [733, 102] on icon at bounding box center [735, 106] width 8 height 8
click at [744, 129] on span "Remove from map" at bounding box center [770, 129] width 89 height 17
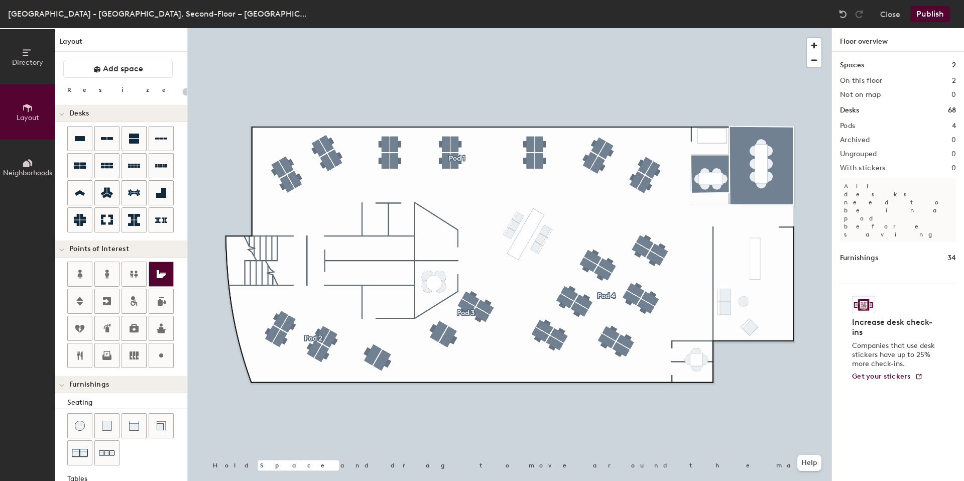
click at [771, 28] on div at bounding box center [510, 28] width 644 height 0
click at [104, 64] on span "Add space" at bounding box center [123, 69] width 40 height 10
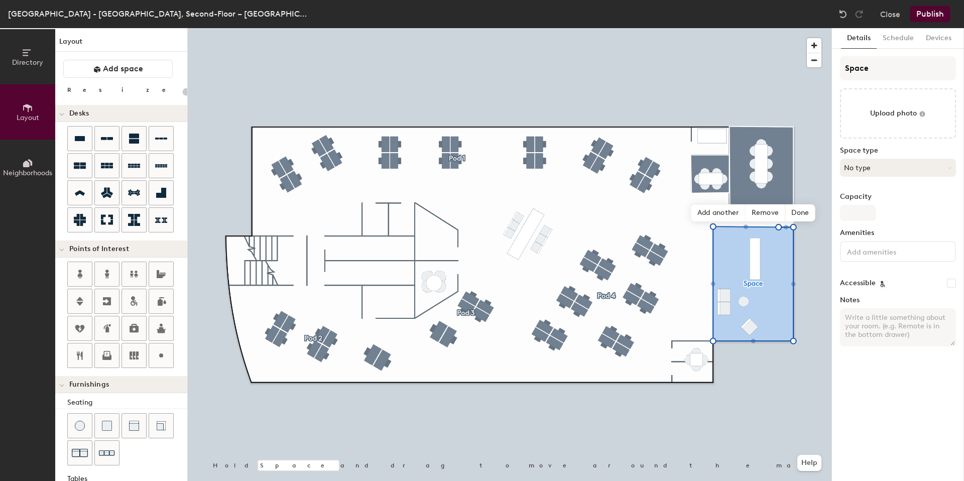
click at [863, 167] on button "No type" at bounding box center [898, 168] width 116 height 18
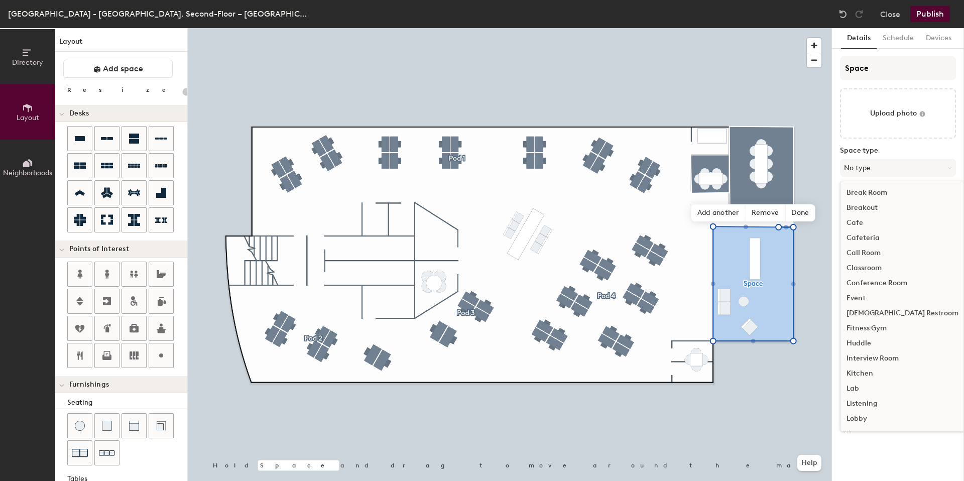
click at [867, 208] on div "Breakout" at bounding box center [903, 207] width 124 height 15
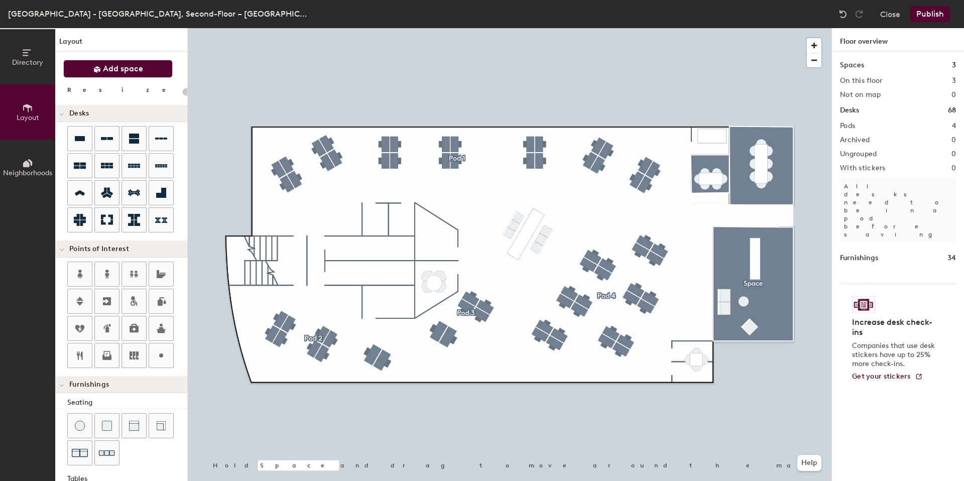
click at [116, 63] on button "Add space" at bounding box center [117, 69] width 109 height 18
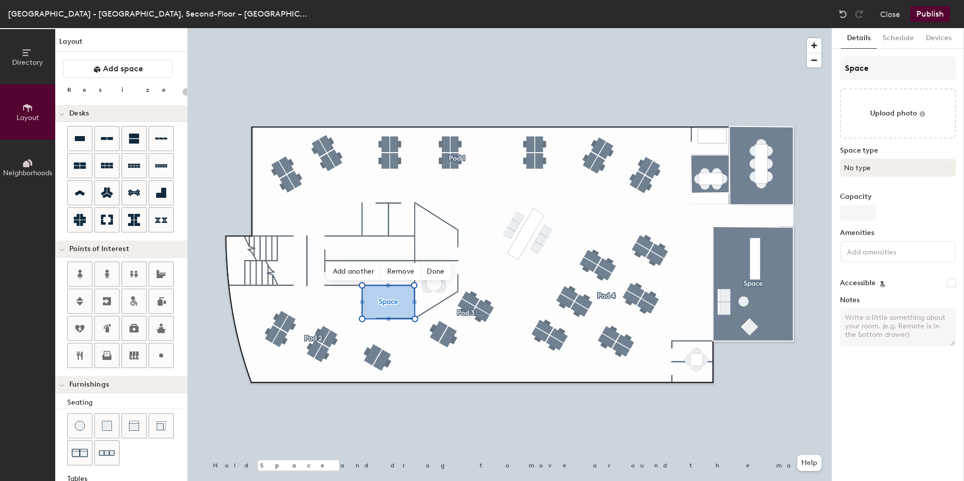
click at [871, 166] on button "No type" at bounding box center [898, 168] width 116 height 18
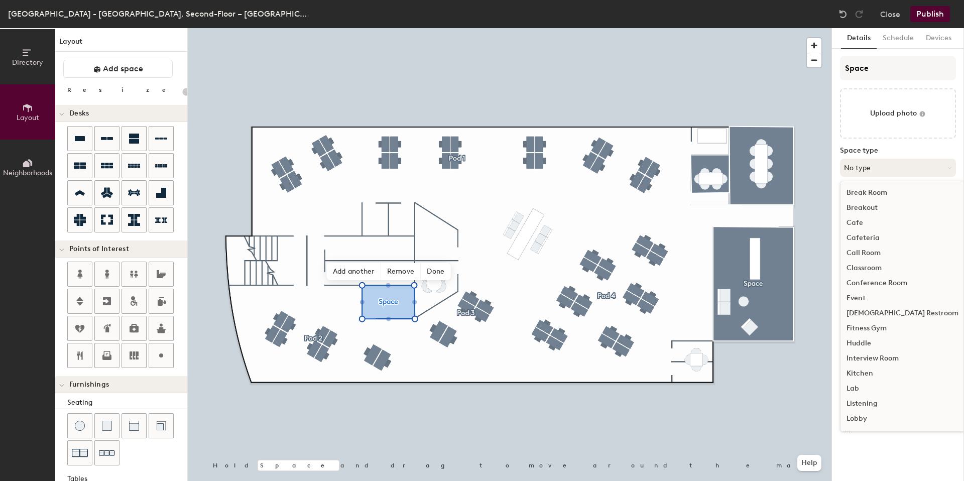
click at [893, 163] on button "No type" at bounding box center [898, 168] width 116 height 18
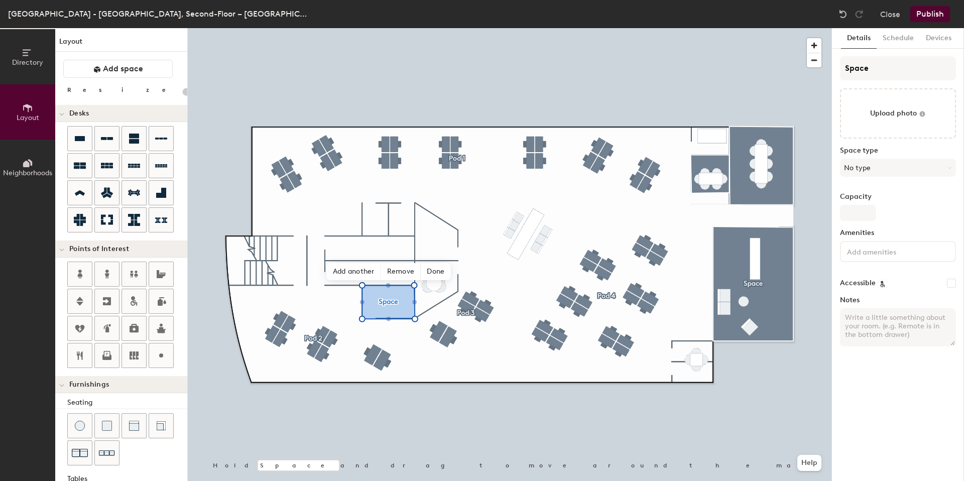
click at [870, 255] on input at bounding box center [890, 251] width 90 height 12
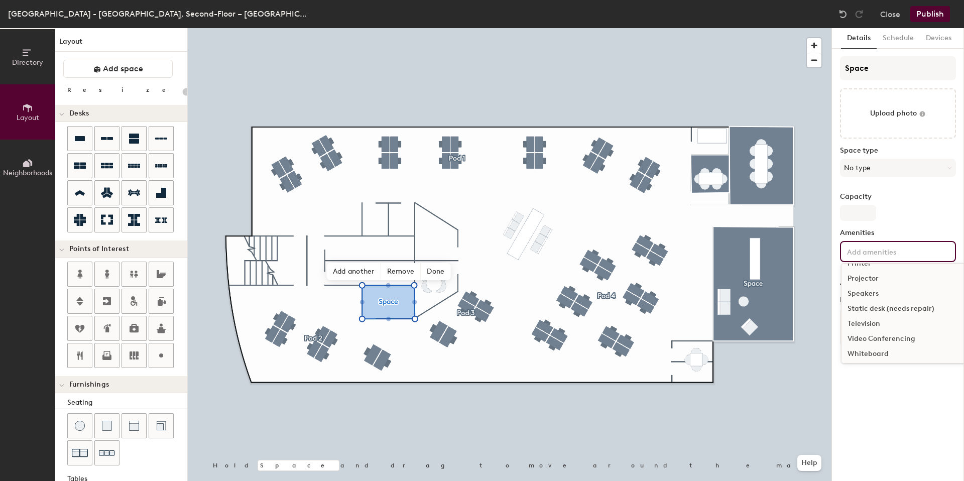
scroll to position [165, 0]
click at [862, 162] on button "No type" at bounding box center [898, 168] width 116 height 18
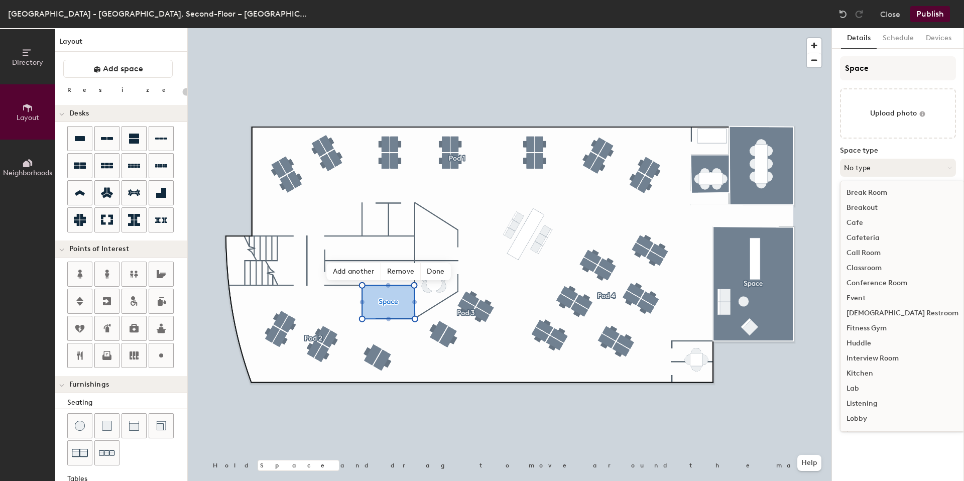
click at [860, 165] on button "No type" at bounding box center [898, 168] width 116 height 18
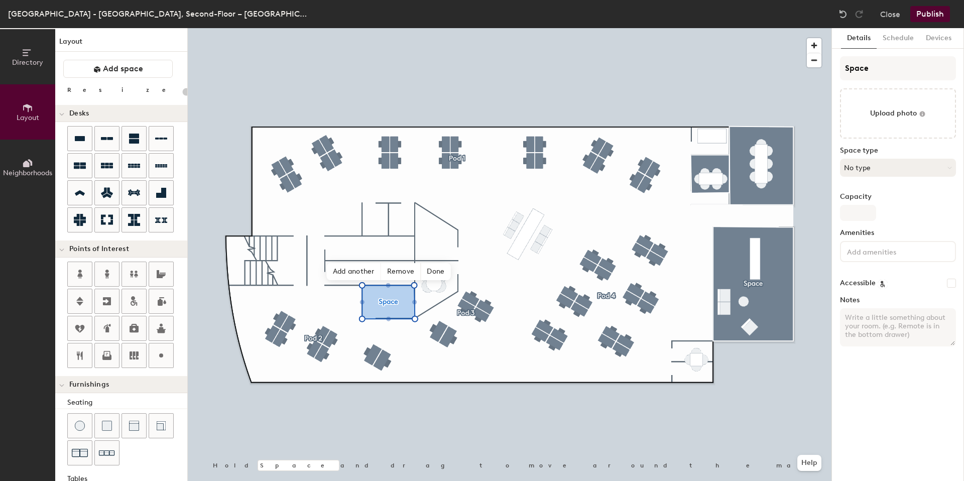
click at [860, 165] on button "No type" at bounding box center [898, 168] width 116 height 18
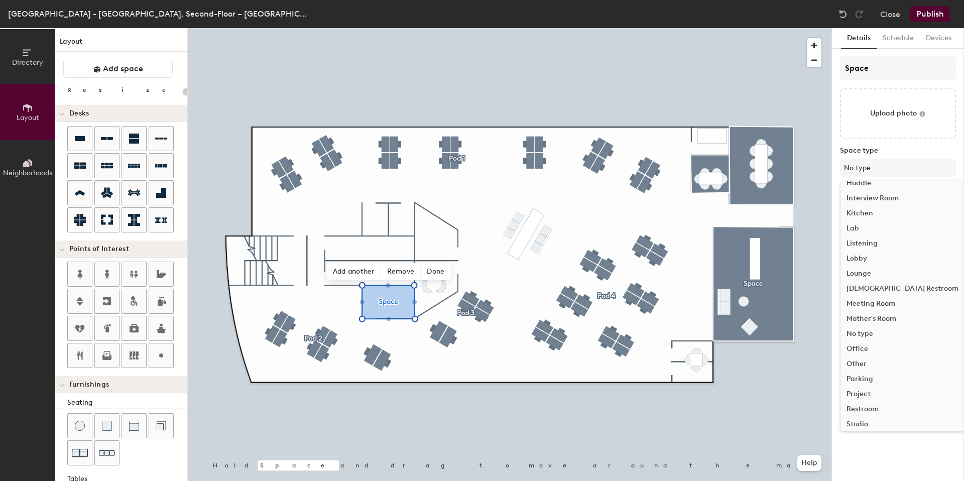
scroll to position [162, 0]
click at [854, 361] on div "Other" at bounding box center [903, 361] width 124 height 15
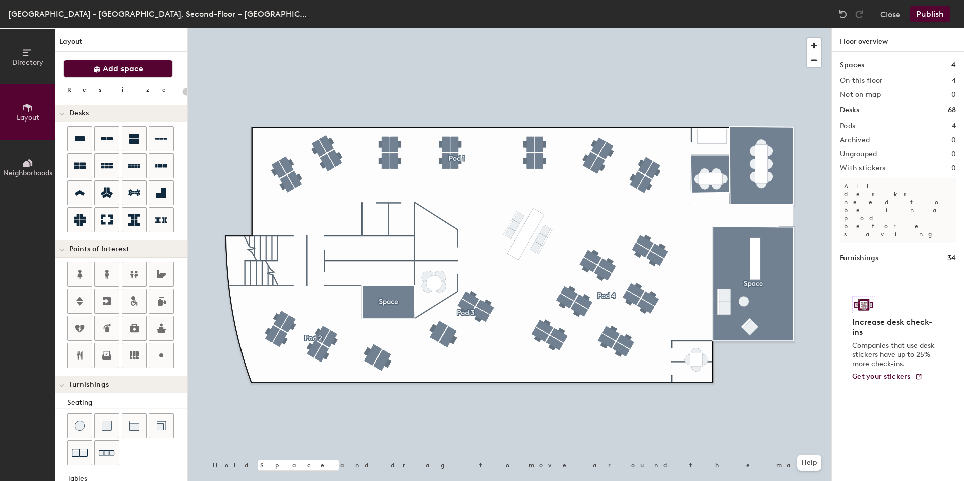
click at [132, 67] on span "Add space" at bounding box center [123, 69] width 40 height 10
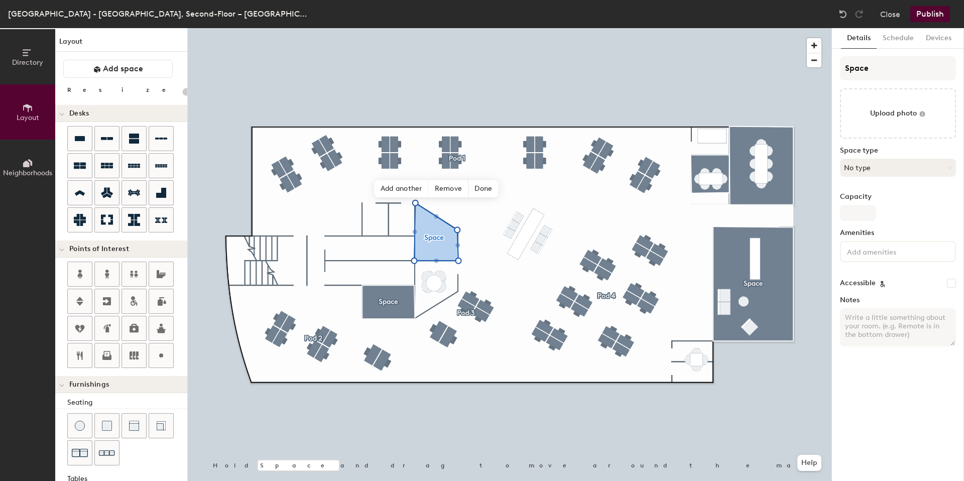
click at [877, 159] on button "No type" at bounding box center [898, 168] width 116 height 18
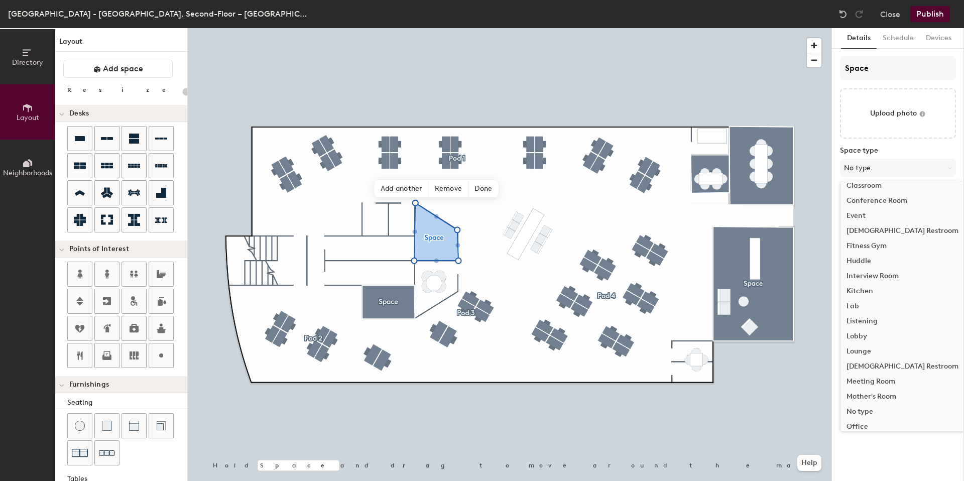
scroll to position [84, 0]
click at [872, 379] on div "Meeting Room" at bounding box center [903, 379] width 124 height 15
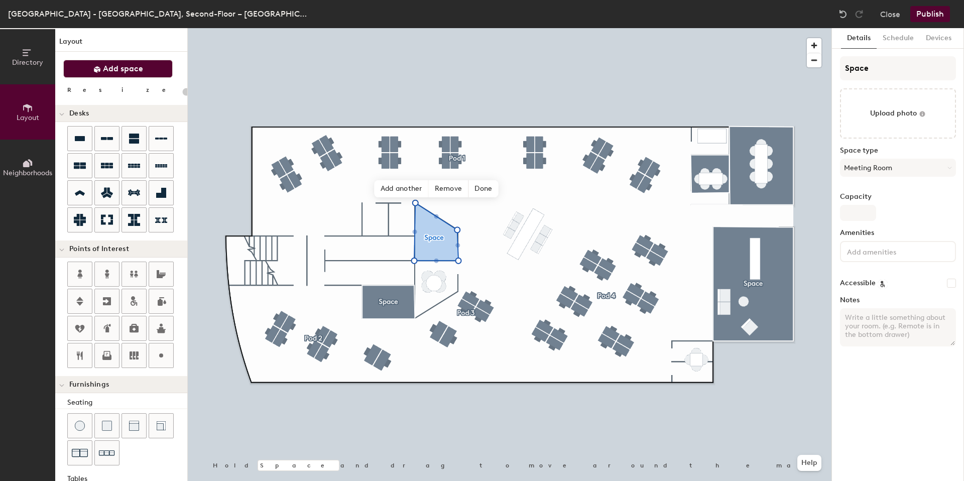
click at [127, 67] on span "Add space" at bounding box center [123, 69] width 40 height 10
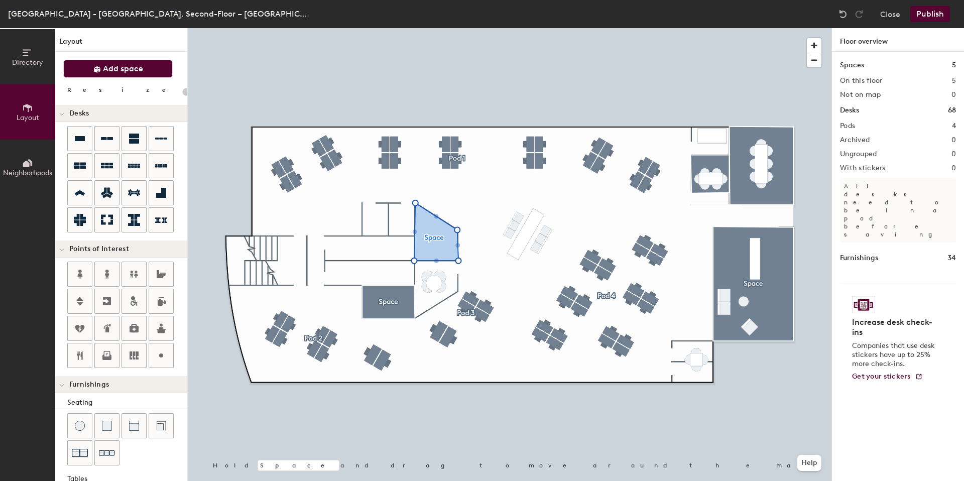
click at [445, 290] on div "Directory Layout Neighborhoods Layout Add space Resize Desks Points of Interest…" at bounding box center [482, 254] width 964 height 453
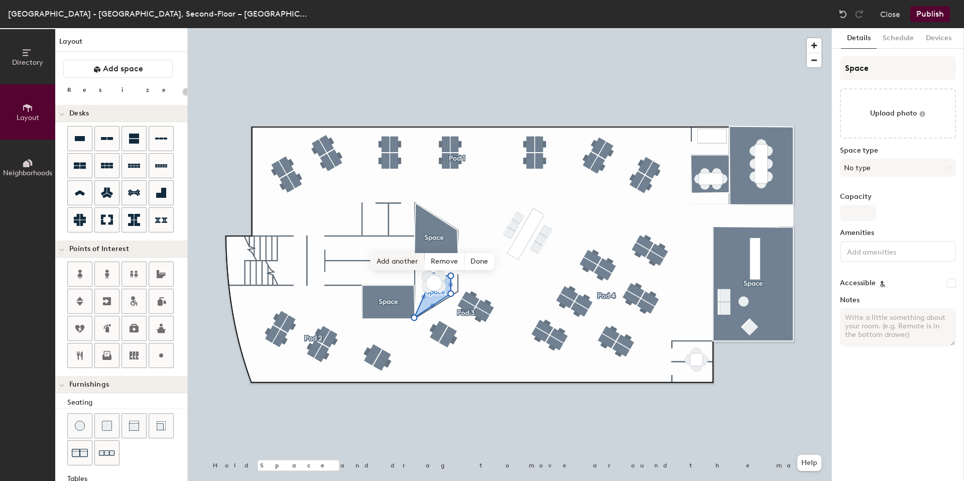
drag, startPoint x: 127, startPoint y: 67, endPoint x: 415, endPoint y: 263, distance: 348.7
click at [415, 263] on div "Hold Space and drag to move around the map. Help Add another Remove Done" at bounding box center [510, 254] width 644 height 453
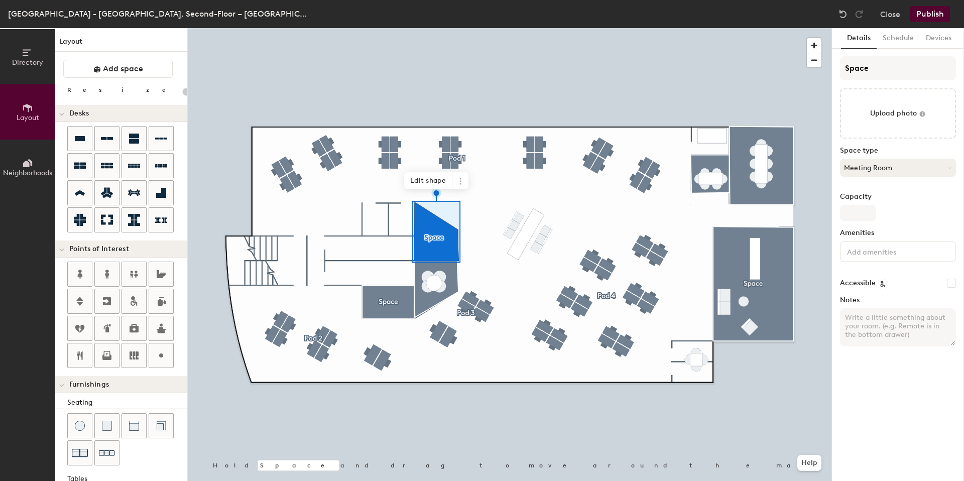
click at [896, 165] on button "Meeting Room" at bounding box center [898, 168] width 116 height 18
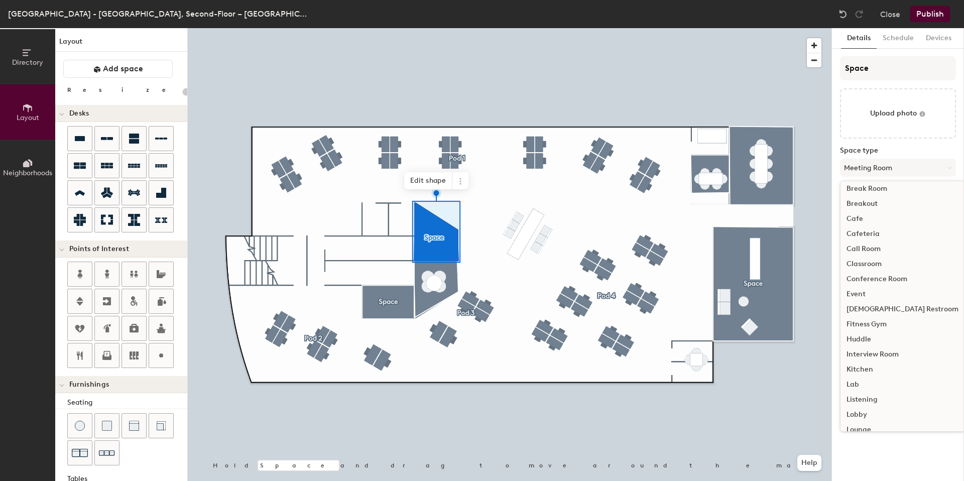
scroll to position [6, 0]
click at [872, 328] on div "Fitness Gym" at bounding box center [903, 322] width 124 height 15
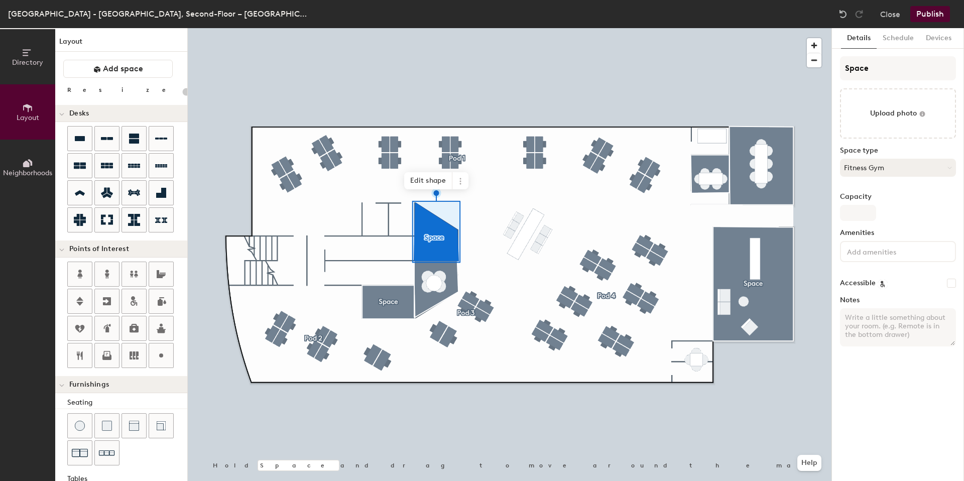
click at [887, 166] on button "Fitness Gym" at bounding box center [898, 168] width 116 height 18
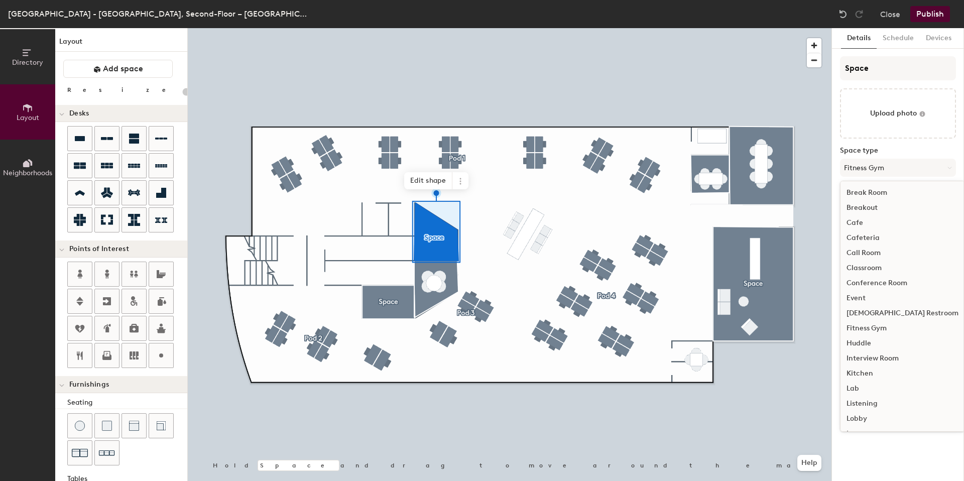
click at [863, 340] on div "Huddle" at bounding box center [903, 343] width 124 height 15
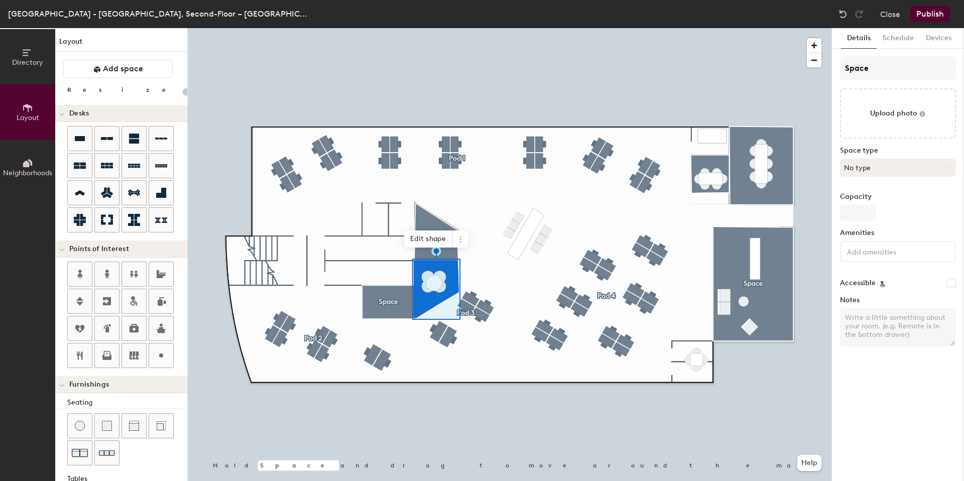
click at [880, 172] on button "No type" at bounding box center [898, 168] width 116 height 18
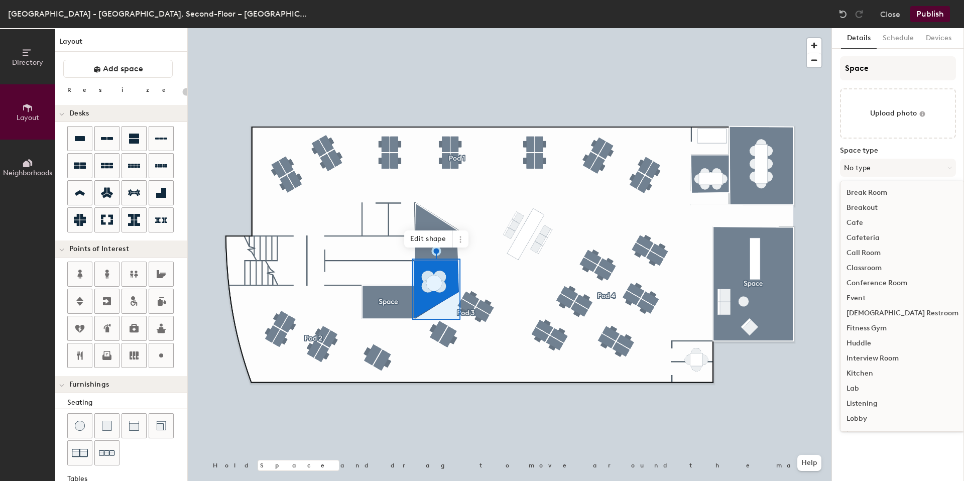
click at [859, 337] on div "Huddle" at bounding box center [903, 343] width 124 height 15
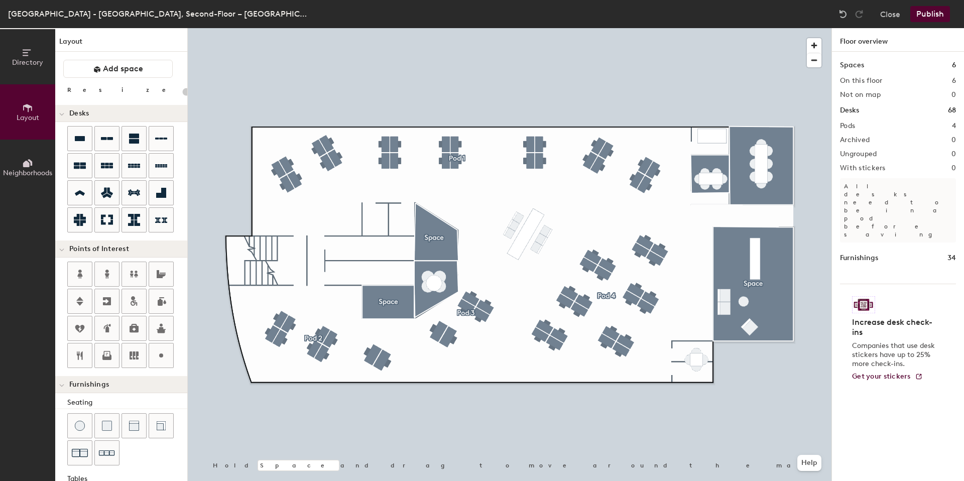
click at [926, 12] on button "Publish" at bounding box center [930, 14] width 40 height 16
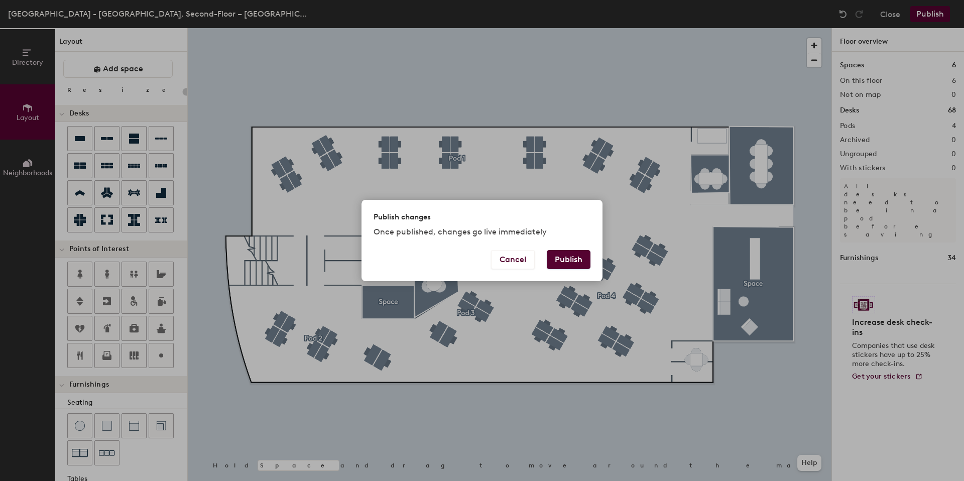
click at [568, 270] on div "Cancel Publish" at bounding box center [482, 265] width 241 height 31
click at [581, 249] on div "Publish changes Once published, changes go live immediately" at bounding box center [482, 225] width 241 height 50
click at [572, 256] on button "Publish" at bounding box center [569, 259] width 44 height 19
type input "20"
